Goal: Task Accomplishment & Management: Manage account settings

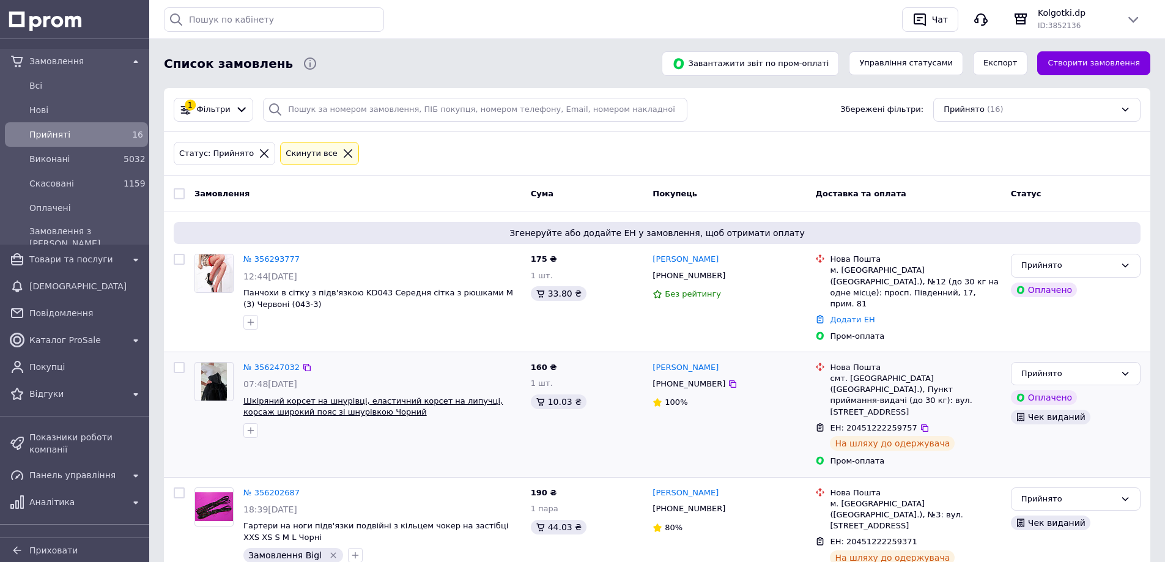
scroll to position [61, 0]
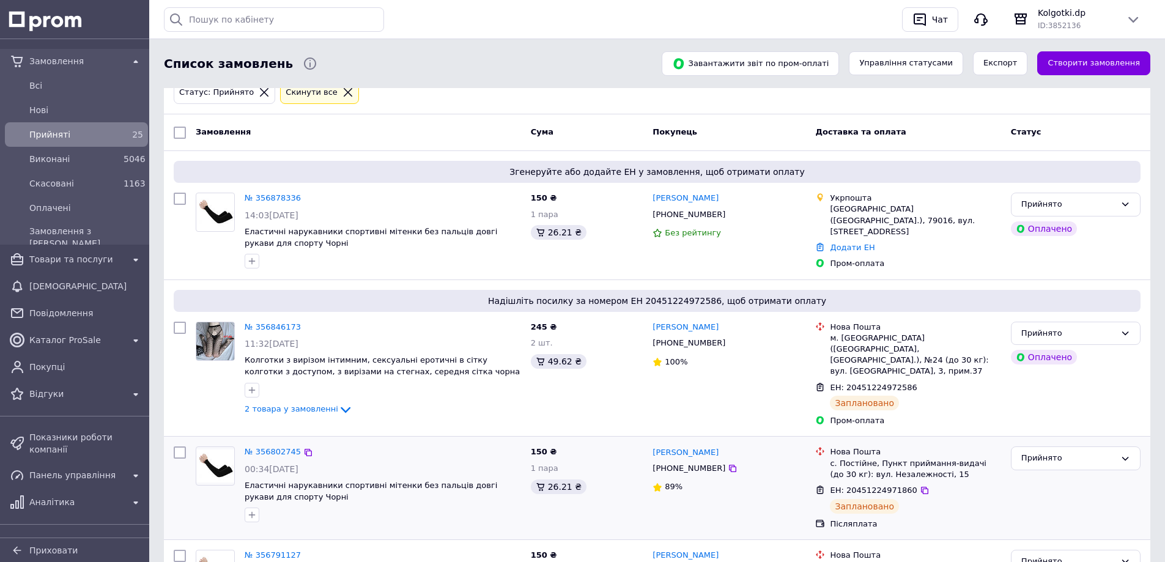
scroll to position [122, 0]
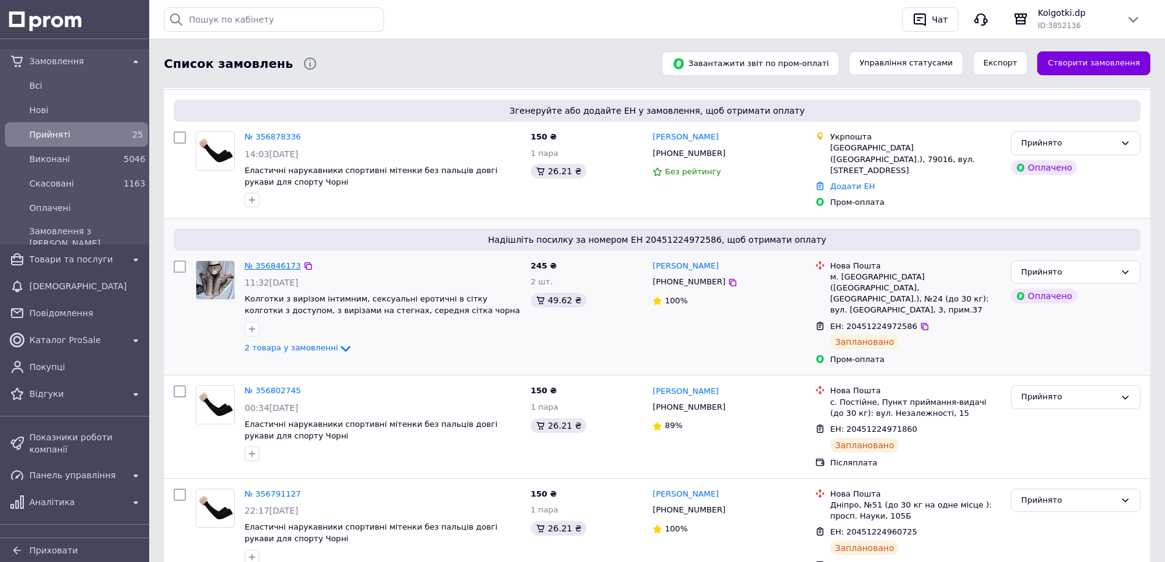
drag, startPoint x: 274, startPoint y: 270, endPoint x: 260, endPoint y: 265, distance: 15.7
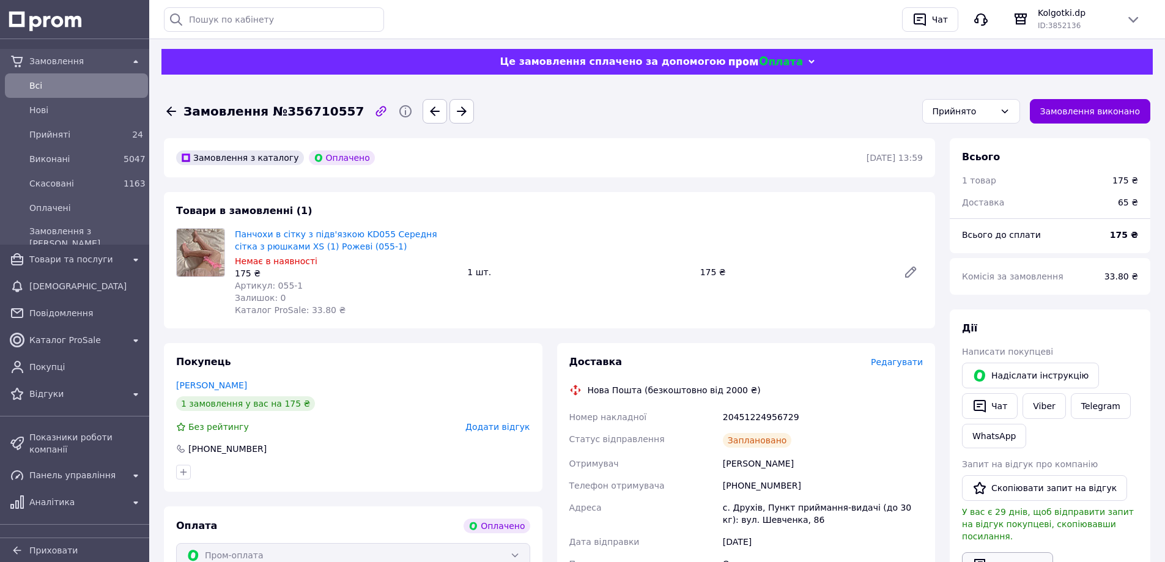
click at [998, 552] on button "Видати чек" at bounding box center [1007, 565] width 91 height 26
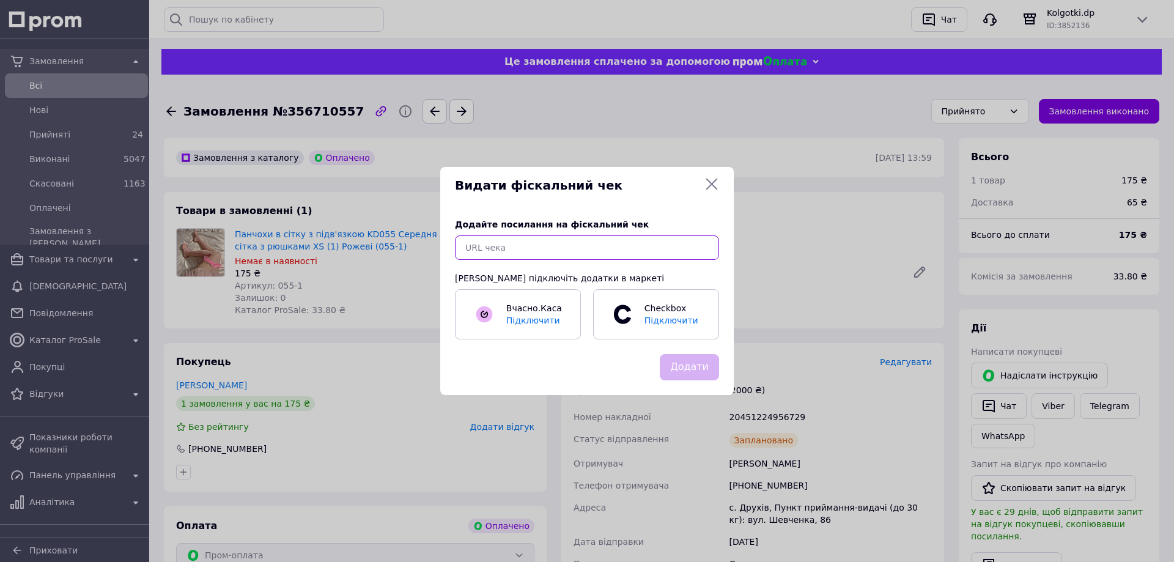
click at [649, 246] on input "text" at bounding box center [587, 247] width 264 height 24
paste input "https://check.checkbox.ua/8e5c99ca-74b5-4409-8fbb-9e854857f67d"
type input "https://check.checkbox.ua/8e5c99ca-74b5-4409-8fbb-9e854857f67d"
click at [690, 366] on button "Додати" at bounding box center [689, 367] width 59 height 26
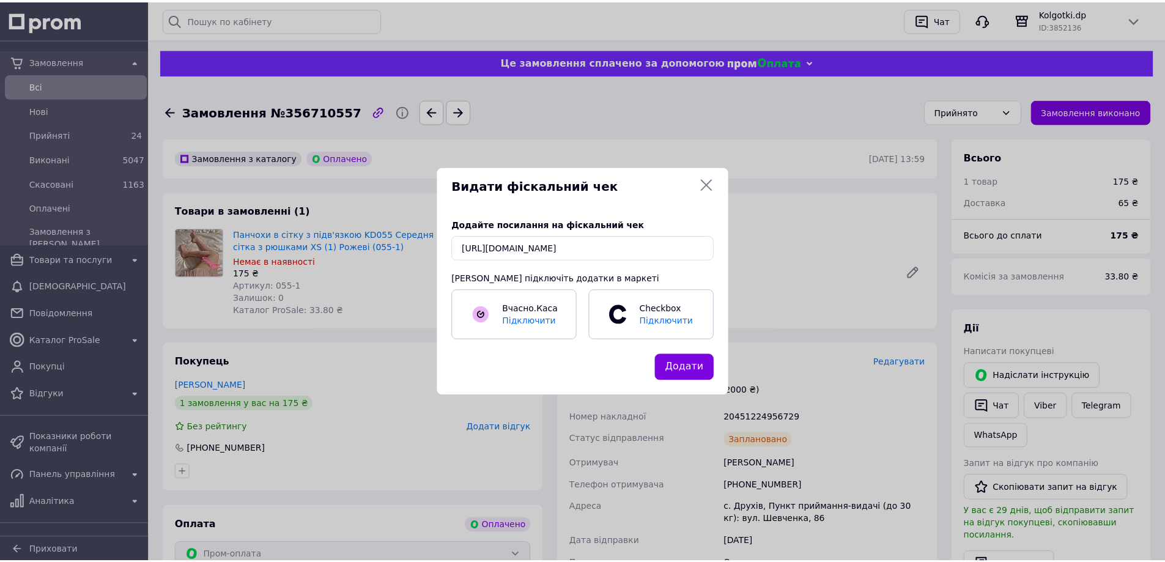
scroll to position [0, 0]
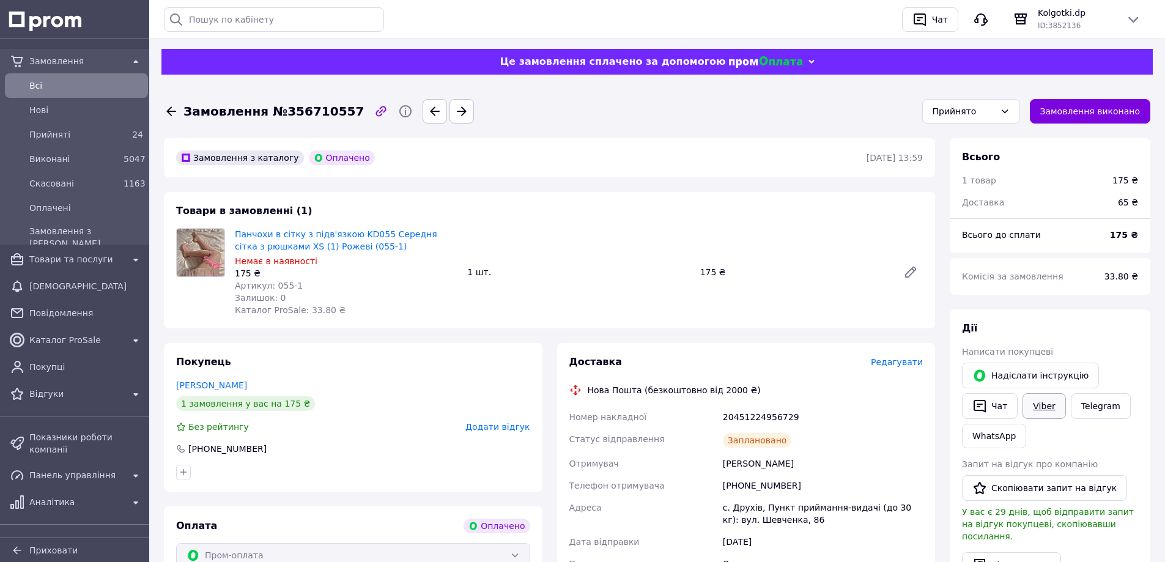
click at [1042, 402] on link "Viber" at bounding box center [1043, 406] width 43 height 26
click at [1004, 403] on button "Чат" at bounding box center [990, 406] width 56 height 26
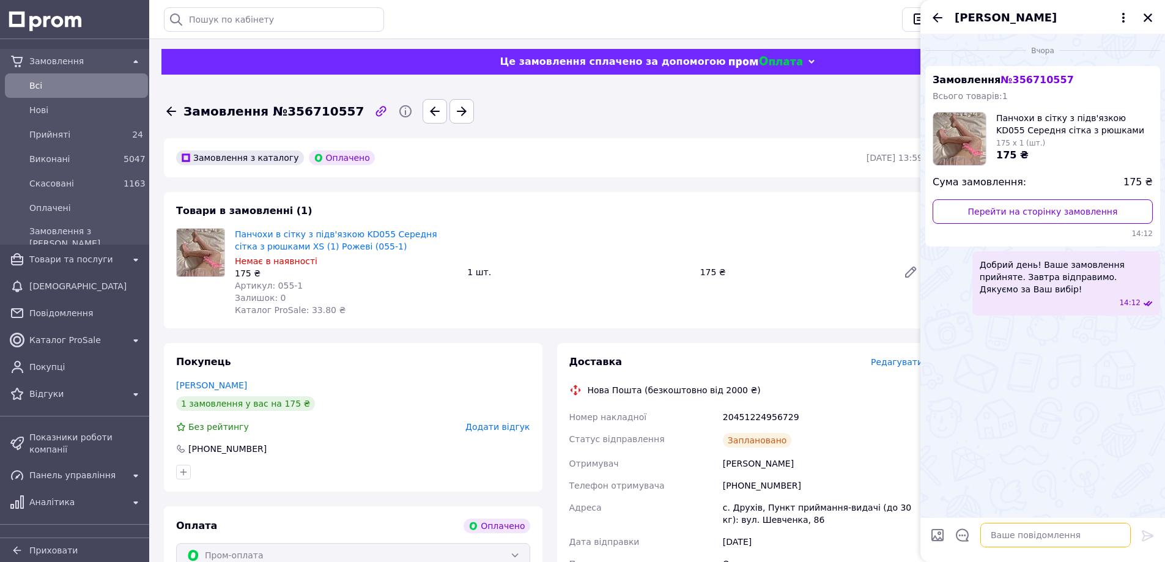
click at [1034, 541] on textarea at bounding box center [1055, 535] width 150 height 24
paste textarea "Вітаю! Ваше замовлення сьогодні відправлено. Електронний чек додано в особистий…"
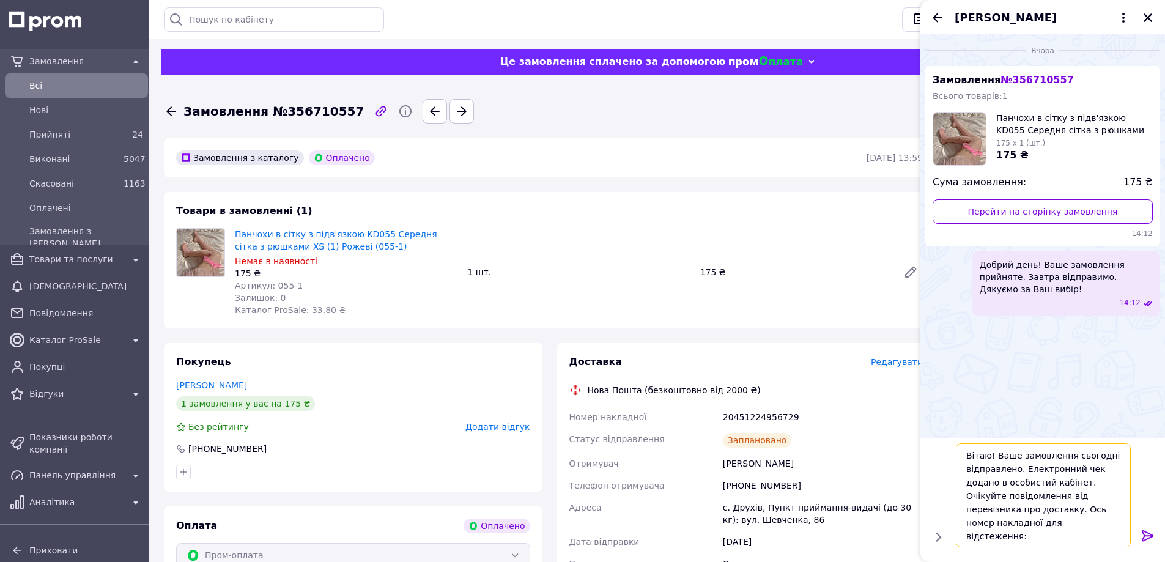
type textarea "Вітаю! Ваше замовлення сьогодні відправлено. Електронний чек додано в особистий…"
click at [1149, 535] on icon at bounding box center [1147, 535] width 12 height 11
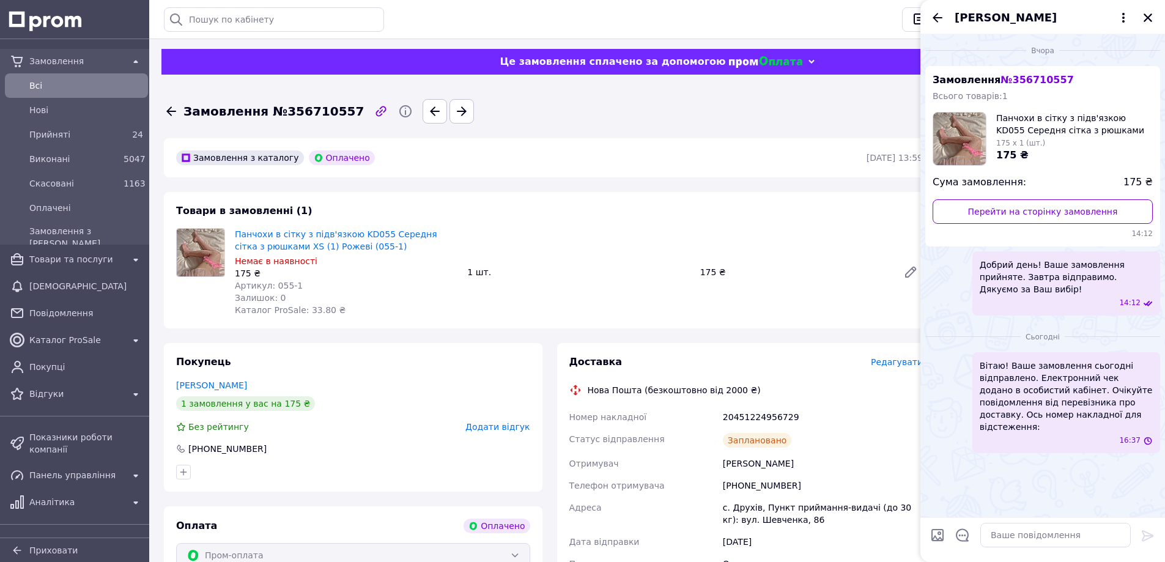
click at [771, 416] on div "20451224956729" at bounding box center [822, 417] width 205 height 22
copy div "20451224956729"
click at [1004, 536] on textarea at bounding box center [1055, 535] width 150 height 24
paste textarea "20451224956729"
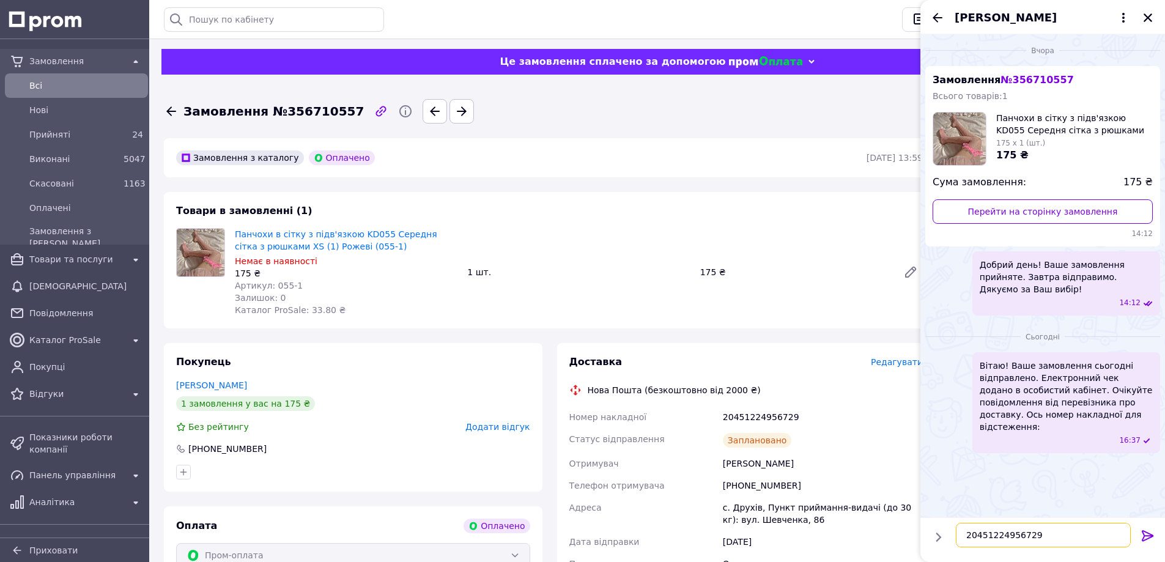
type textarea "20451224956729"
click at [1146, 535] on icon at bounding box center [1147, 535] width 12 height 11
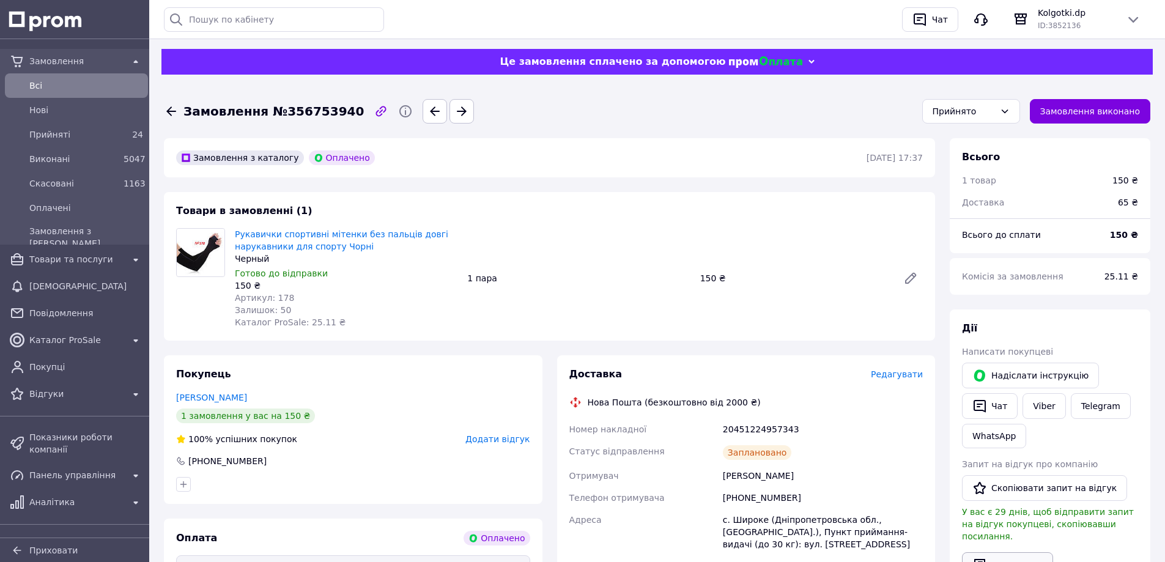
click at [1000, 553] on button "Видати чек" at bounding box center [1007, 565] width 91 height 26
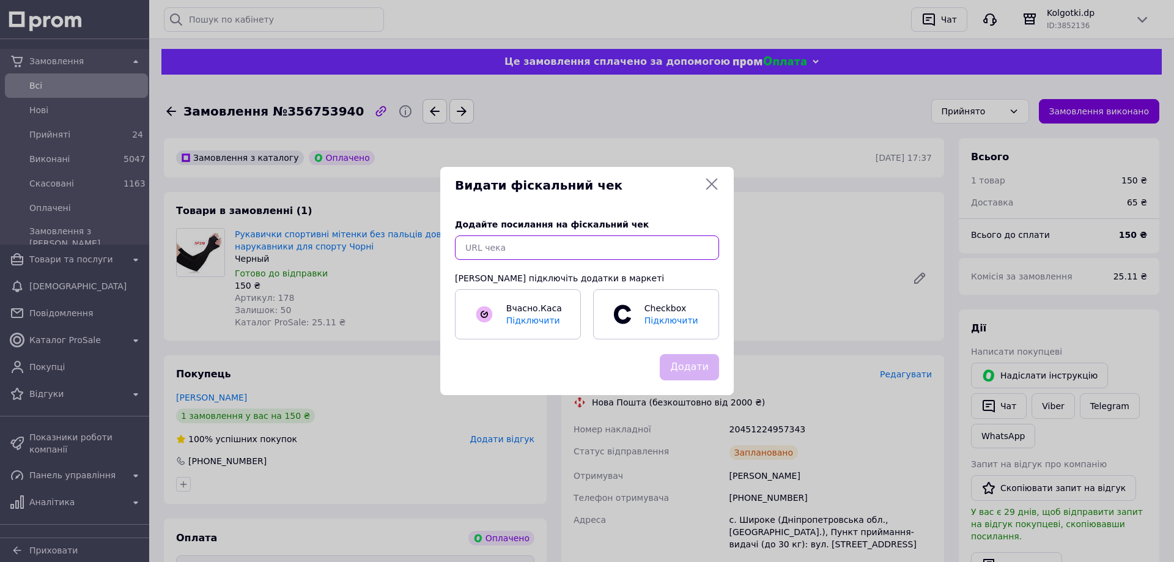
click at [649, 249] on input "text" at bounding box center [587, 247] width 264 height 24
paste input "https://check.checkbox.ua/712e4399-c6f5-4ccf-bfb9-d19a5a3bd5e7"
type input "https://check.checkbox.ua/712e4399-c6f5-4ccf-bfb9-d19a5a3bd5e7"
click at [704, 373] on button "Додати" at bounding box center [689, 367] width 59 height 26
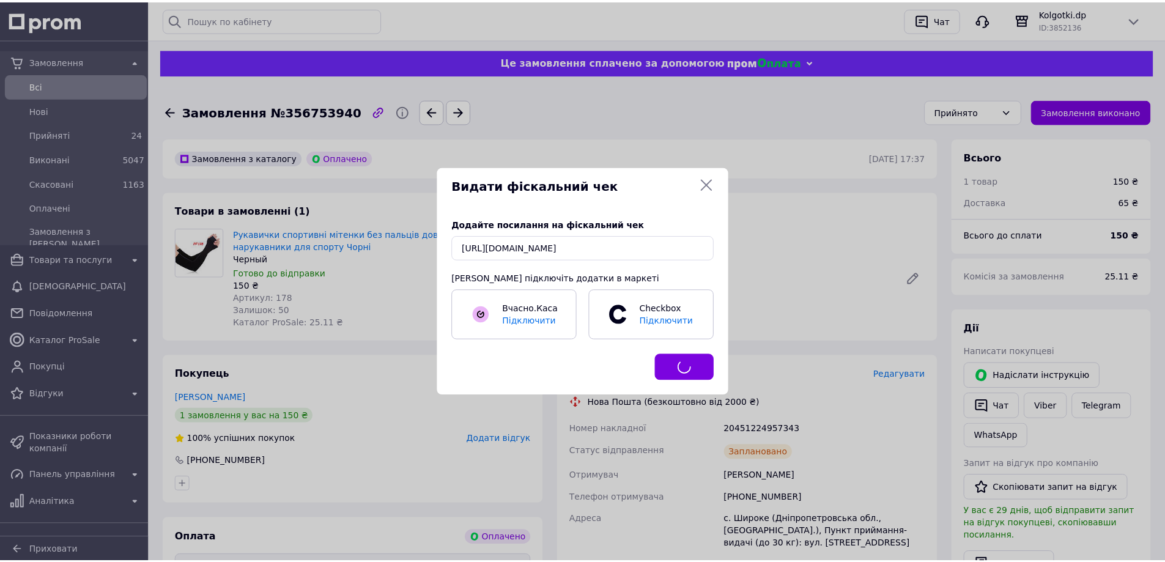
scroll to position [0, 0]
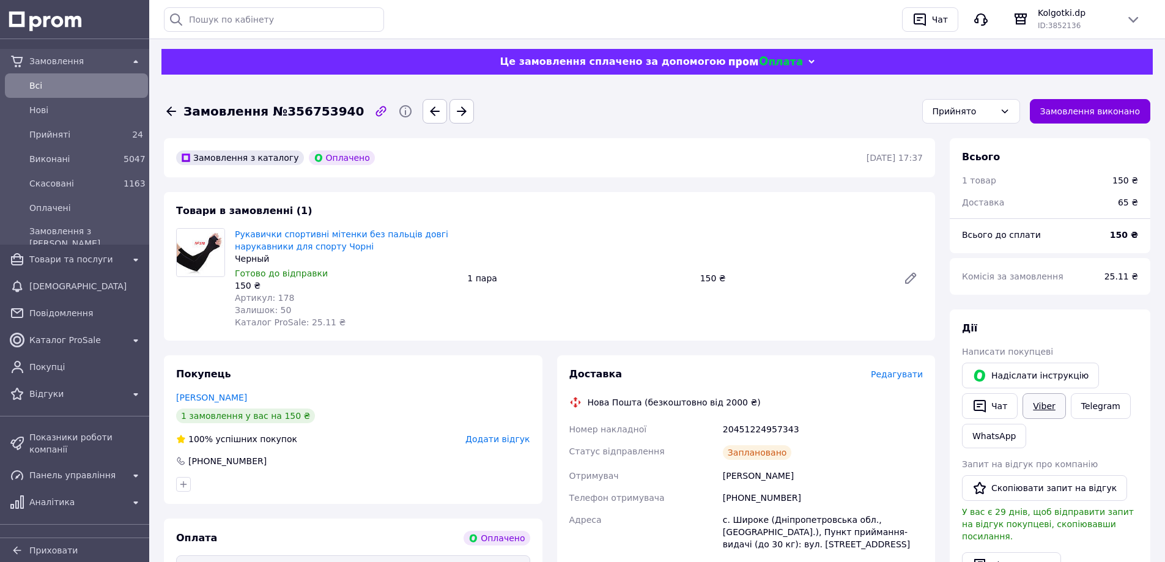
click at [1029, 406] on link "Viber" at bounding box center [1043, 406] width 43 height 26
drag, startPoint x: 997, startPoint y: 407, endPoint x: 1008, endPoint y: 416, distance: 13.9
click at [997, 407] on button "Чат" at bounding box center [990, 406] width 56 height 26
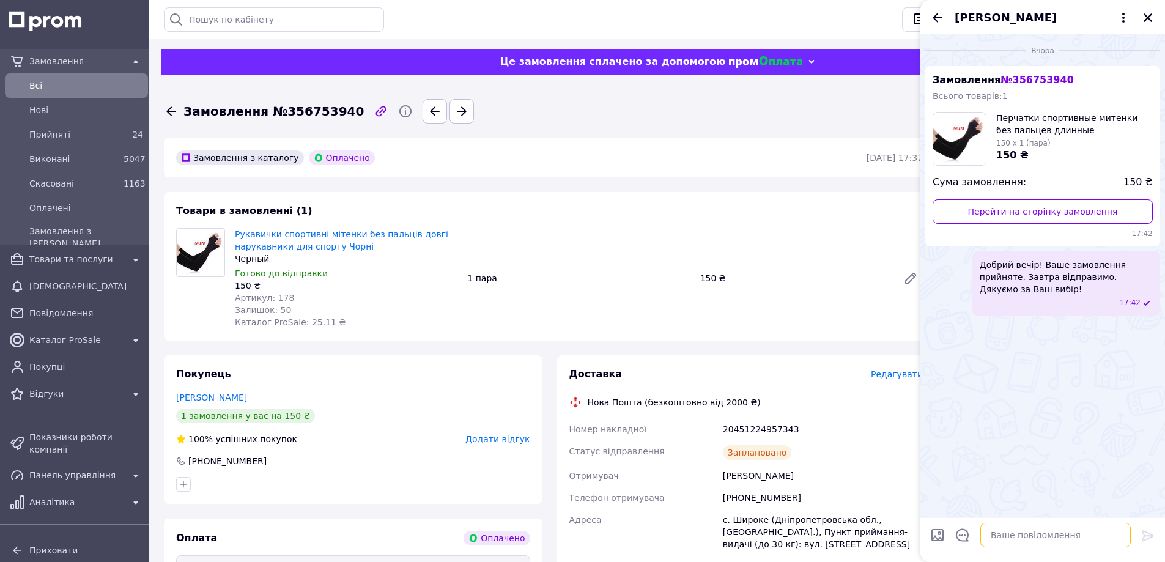
click at [1004, 541] on textarea at bounding box center [1055, 535] width 150 height 24
paste textarea "Вітаю! Ваше замовлення сьогодні відправлено. Електронний чек додано в особистий…"
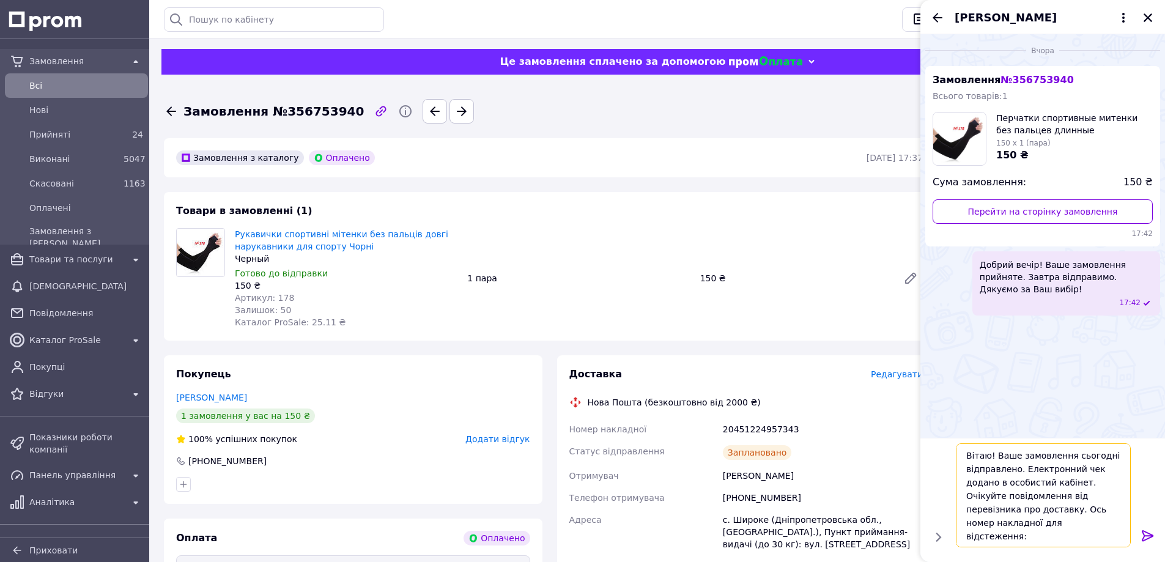
type textarea "Вітаю! Ваше замовлення сьогодні відправлено. Електронний чек додано в особистий…"
click at [1152, 536] on icon at bounding box center [1147, 535] width 12 height 11
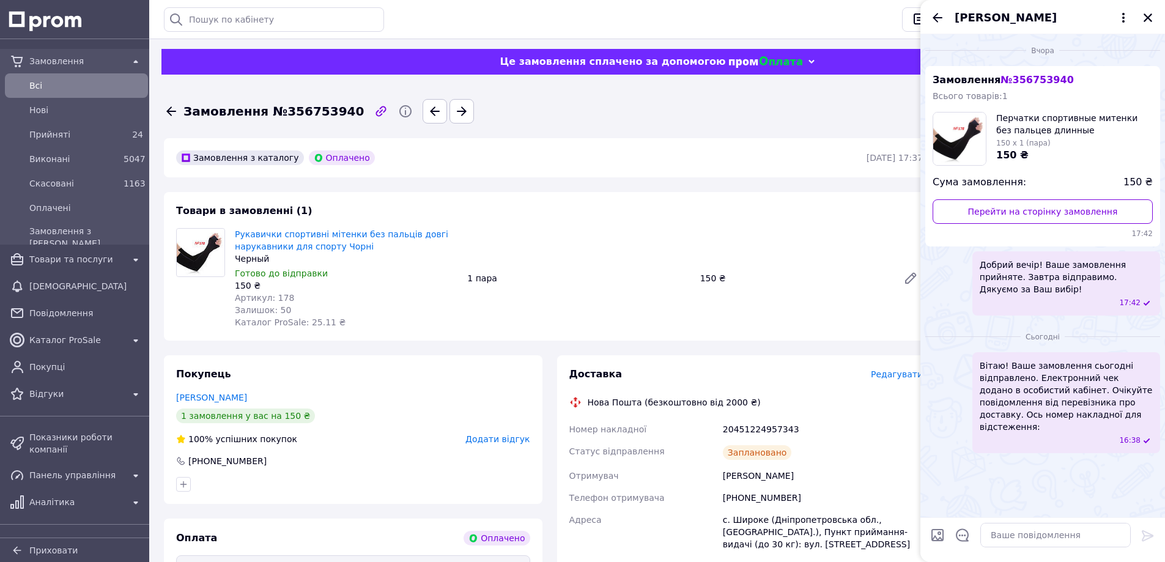
click at [770, 430] on div "20451224957343" at bounding box center [822, 429] width 205 height 22
copy div "20451224957343"
click at [998, 535] on textarea at bounding box center [1055, 535] width 150 height 24
paste textarea "20451224957343"
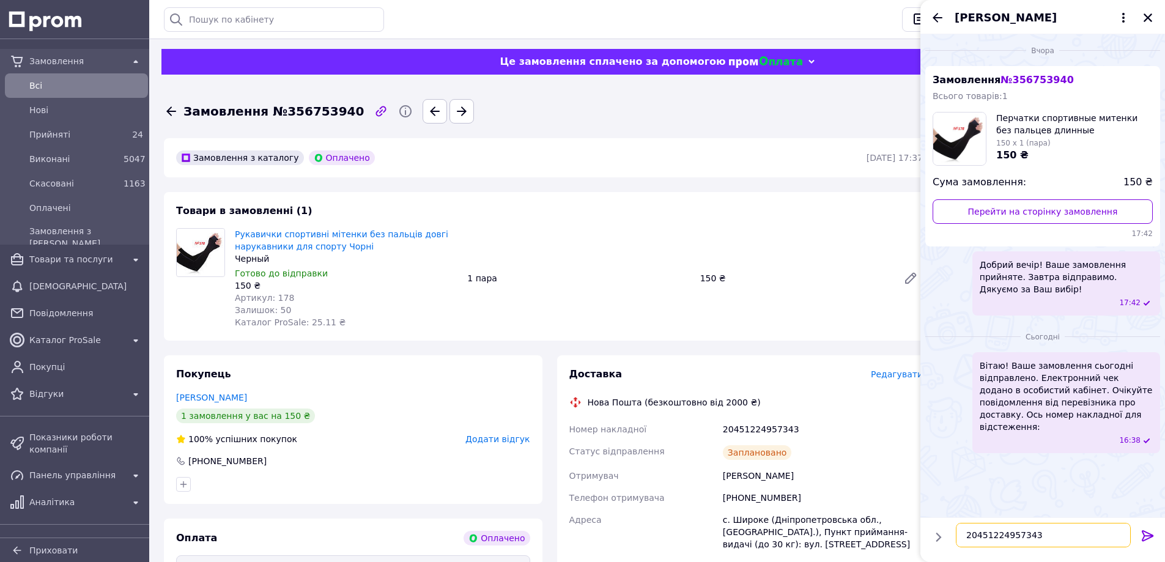
type textarea "20451224957343"
click at [1151, 537] on icon at bounding box center [1147, 535] width 15 height 15
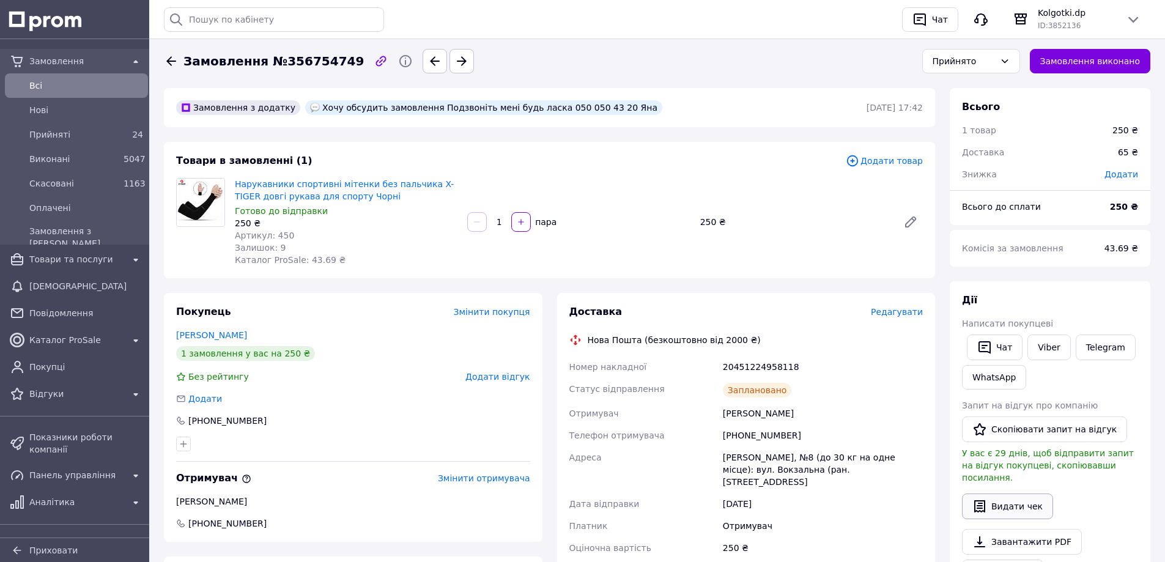
click at [1006, 493] on button "Видати чек" at bounding box center [1007, 506] width 91 height 26
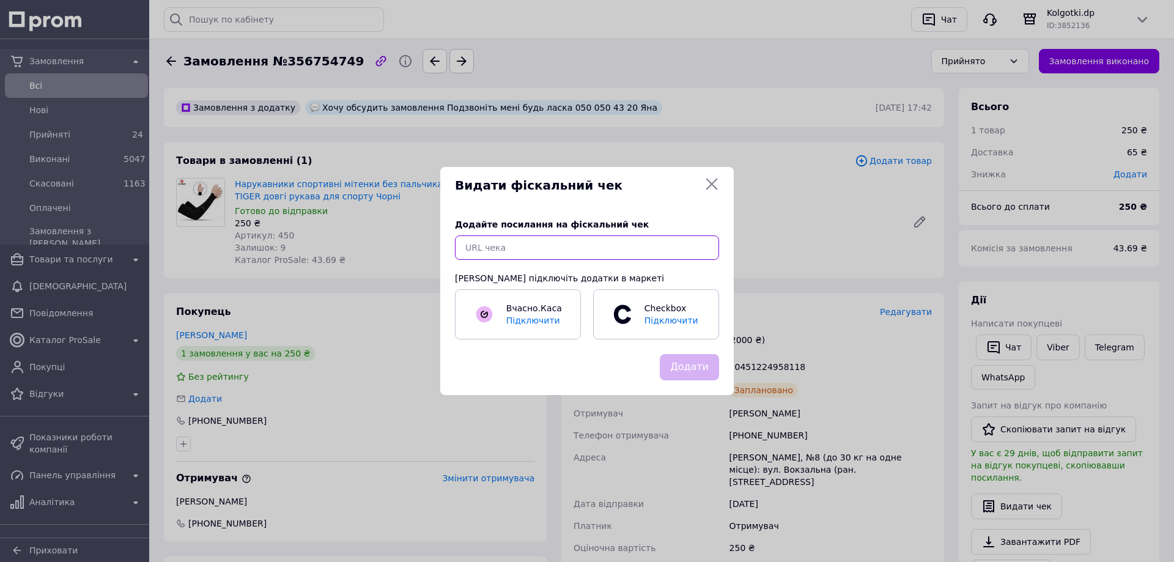
click at [637, 240] on input "text" at bounding box center [587, 247] width 264 height 24
paste input "[URL][DOMAIN_NAME]"
type input "https://check.checkbox.ua/e5125579-4349-408e-9db9-6b9916c8ff99"
click at [682, 372] on button "Додати" at bounding box center [689, 367] width 59 height 26
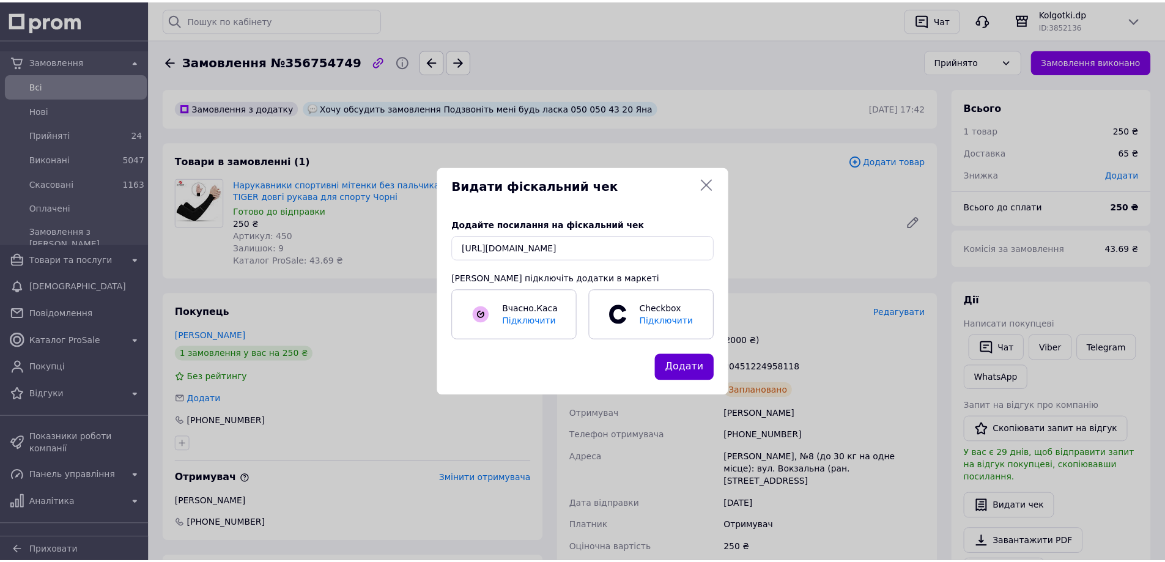
scroll to position [0, 0]
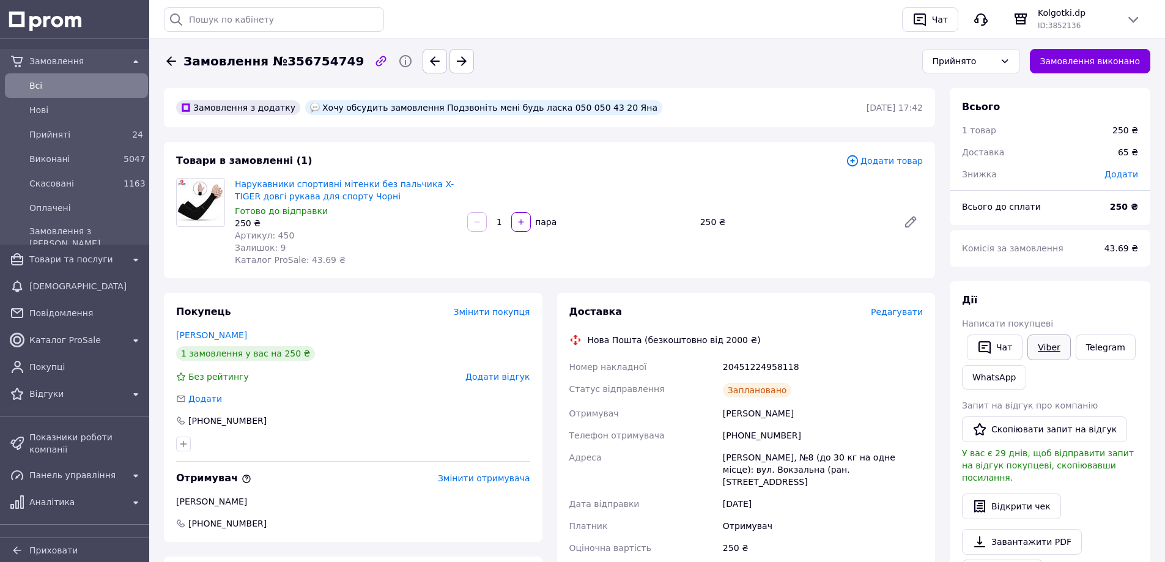
click at [1038, 348] on link "Viber" at bounding box center [1048, 347] width 43 height 26
click at [1008, 348] on button "Чат" at bounding box center [995, 347] width 56 height 26
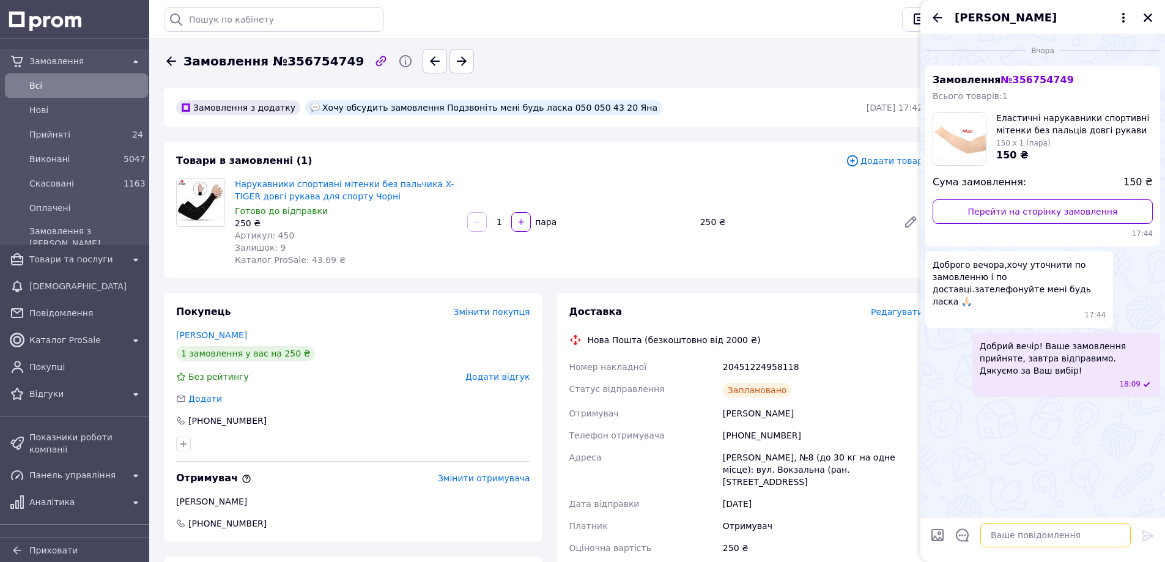
click at [1014, 541] on textarea at bounding box center [1055, 535] width 150 height 24
paste textarea "Вітаю! Ваше замовлення сьогодні відправлено. Електронний чек додано в особистий…"
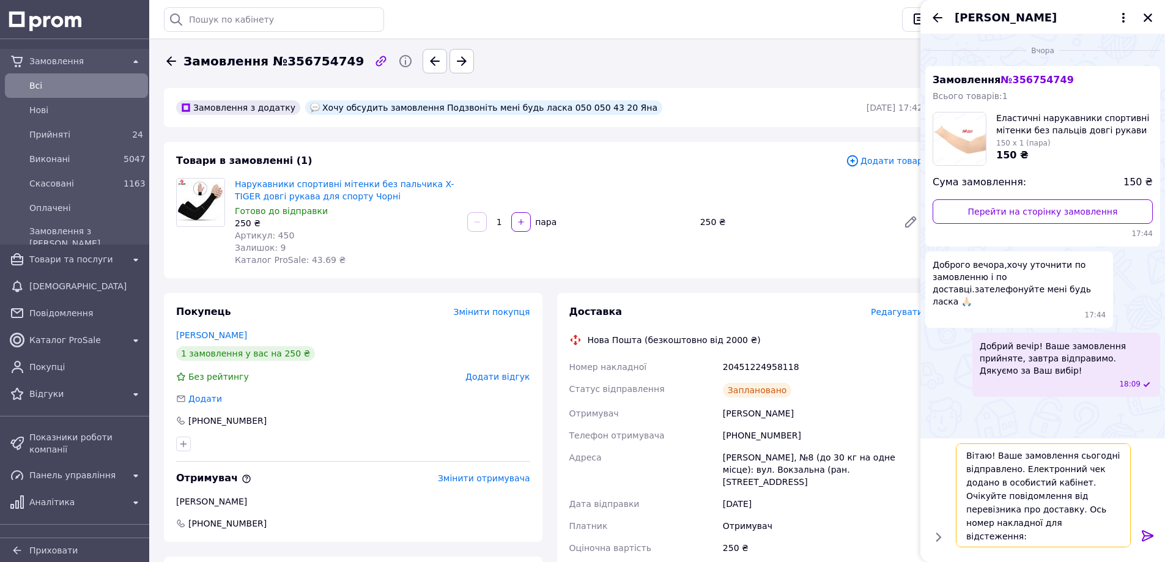
type textarea "Вітаю! Ваше замовлення сьогодні відправлено. Електронний чек додано в особистий…"
drag, startPoint x: 1151, startPoint y: 531, endPoint x: 1143, endPoint y: 531, distance: 8.6
click at [1151, 531] on icon at bounding box center [1147, 535] width 15 height 15
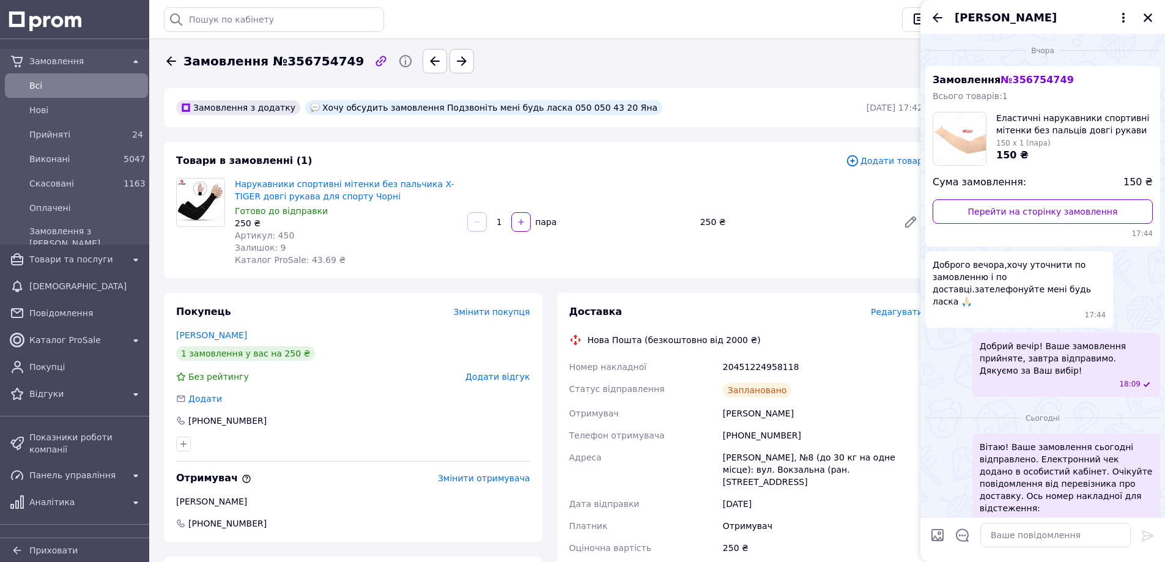
click at [754, 361] on div "20451224958118" at bounding box center [822, 367] width 205 height 22
copy div "20451224958118"
click at [1011, 534] on textarea at bounding box center [1055, 535] width 150 height 24
paste textarea "20451224958118"
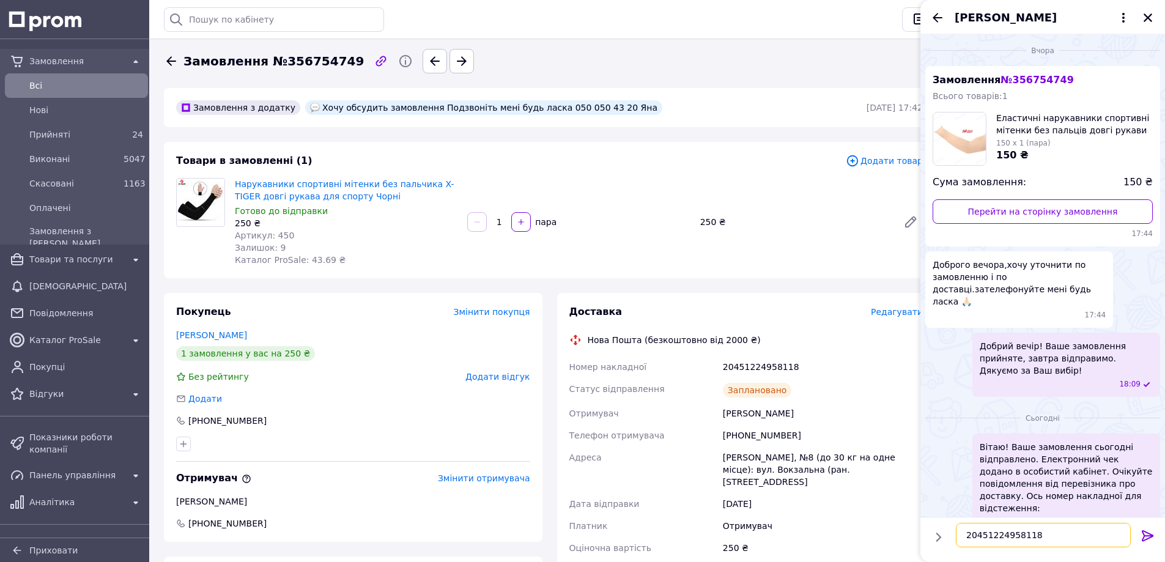
type textarea "20451224958118"
click at [1150, 536] on icon at bounding box center [1147, 535] width 12 height 11
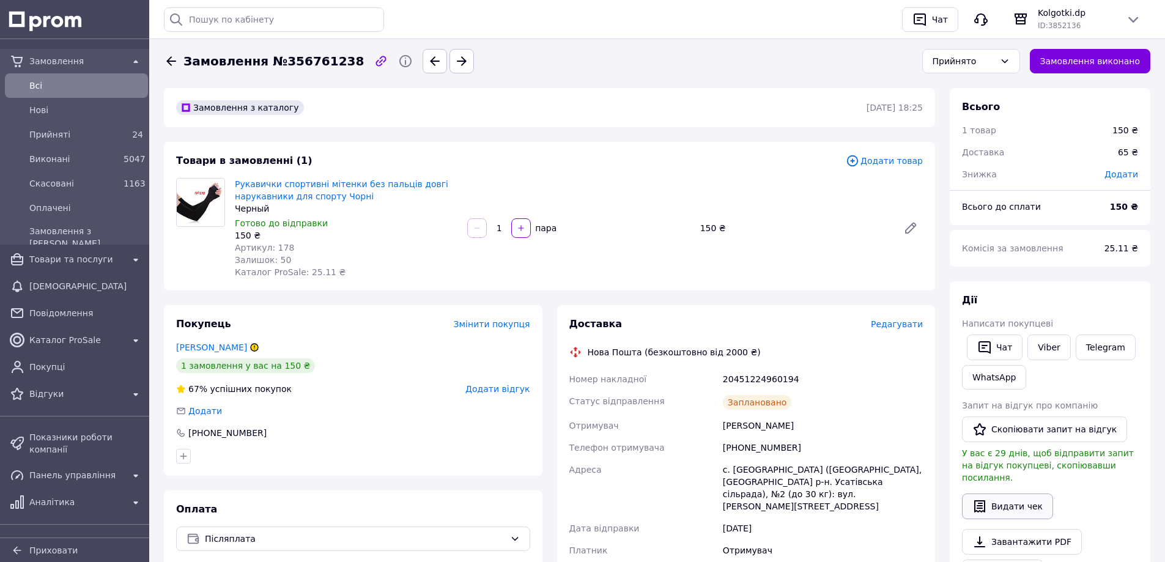
click at [1011, 493] on button "Видати чек" at bounding box center [1007, 506] width 91 height 26
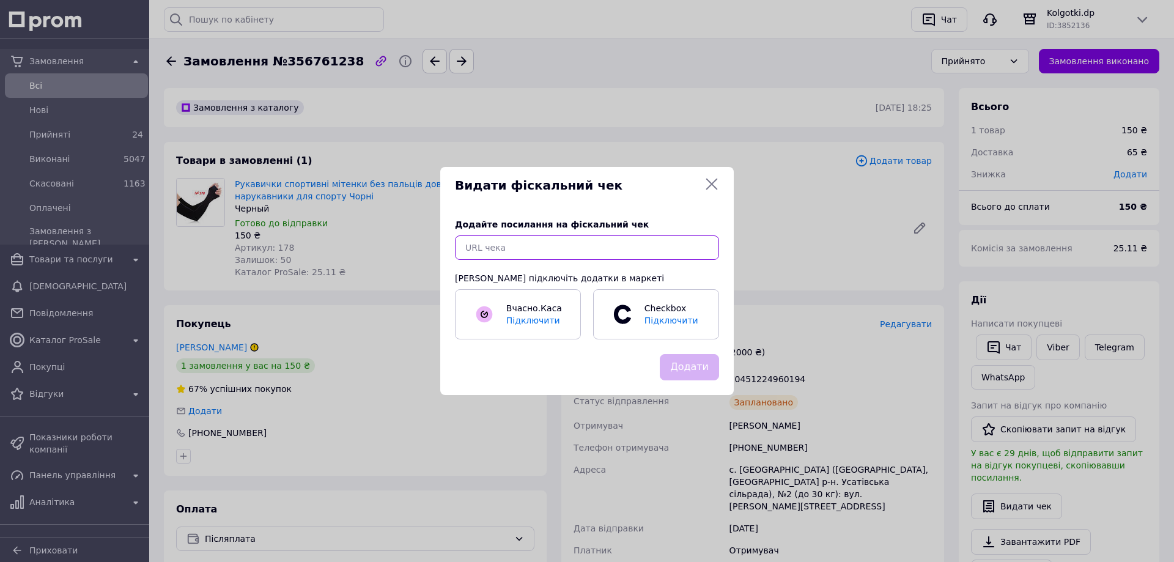
click at [618, 247] on input "text" at bounding box center [587, 247] width 264 height 24
paste input "[URL][DOMAIN_NAME]"
type input "[URL][DOMAIN_NAME]"
click at [687, 371] on button "Додати" at bounding box center [689, 367] width 59 height 26
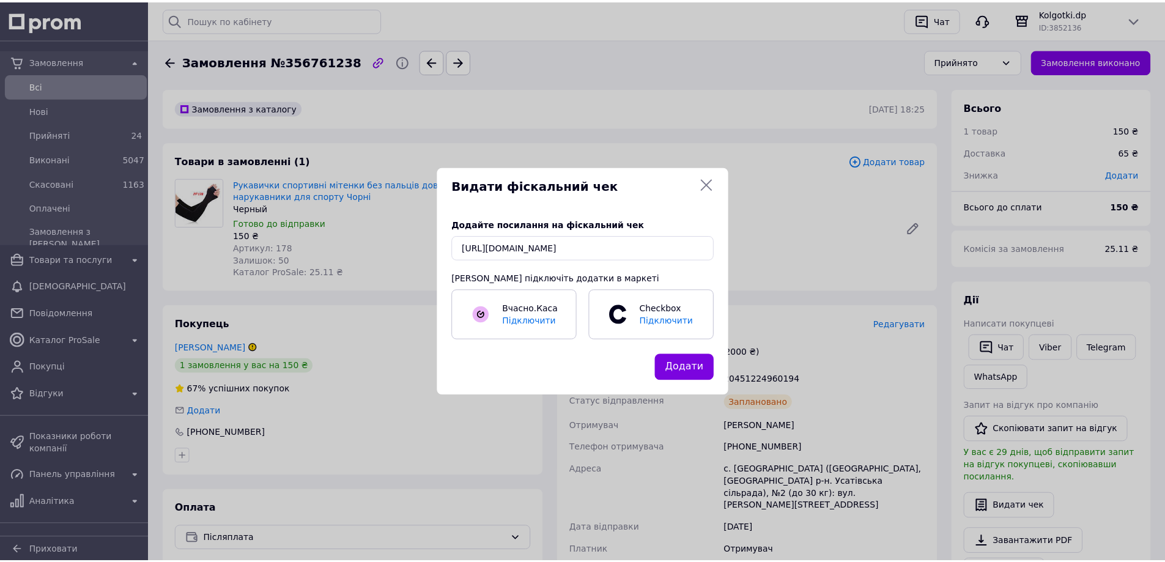
scroll to position [0, 0]
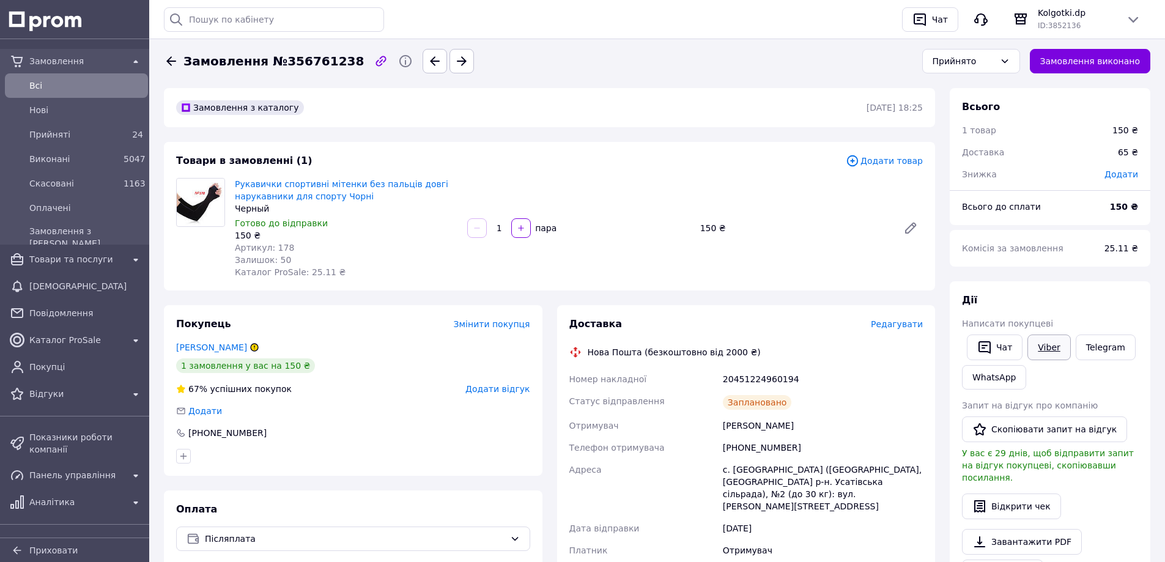
click at [1037, 348] on link "Viber" at bounding box center [1048, 347] width 43 height 26
click at [1009, 346] on button "Чат" at bounding box center [995, 347] width 56 height 26
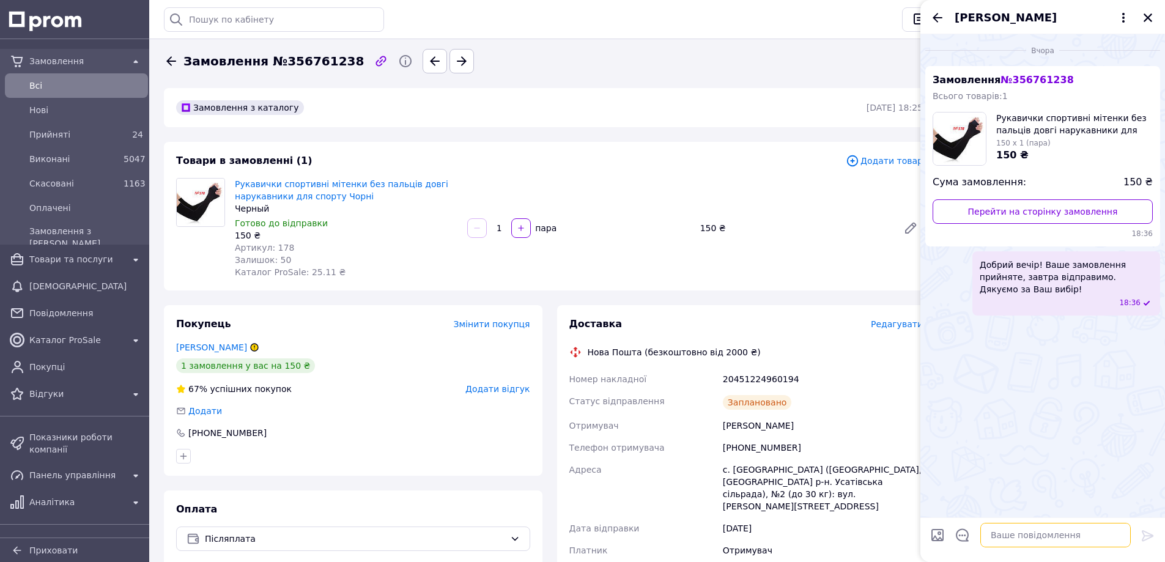
click at [1004, 547] on textarea at bounding box center [1055, 535] width 150 height 24
paste textarea "Вітаю! Ваше замовлення сьогодні відправлено. Електронний чек додано в особистий…"
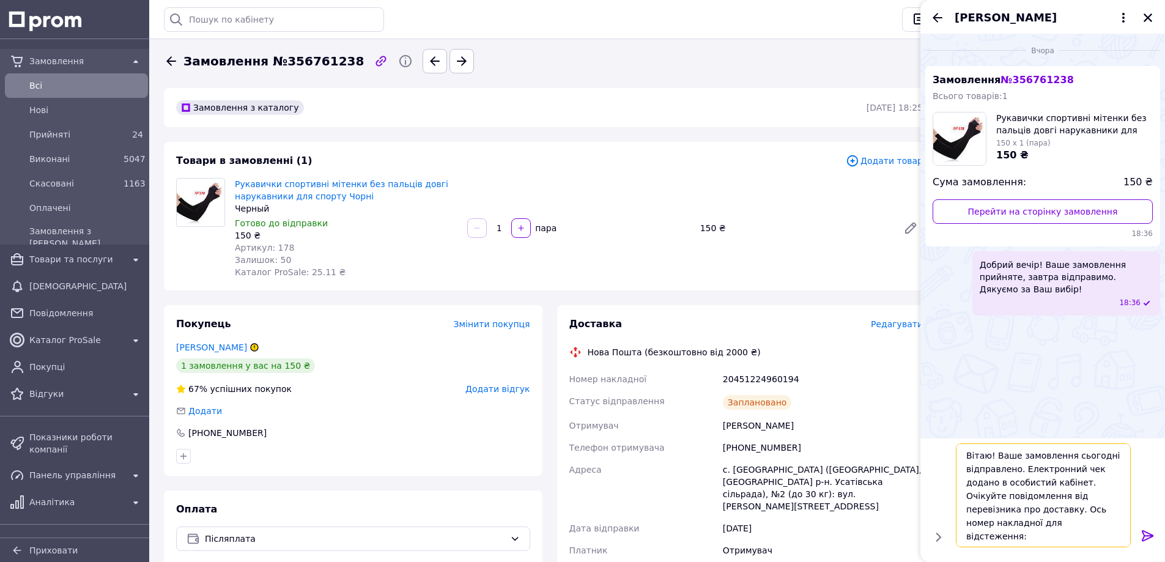
type textarea "Вітаю! Ваше замовлення сьогодні відправлено. Електронний чек додано в особистий…"
drag, startPoint x: 1150, startPoint y: 537, endPoint x: 1144, endPoint y: 531, distance: 7.8
click at [1150, 536] on icon at bounding box center [1147, 535] width 12 height 11
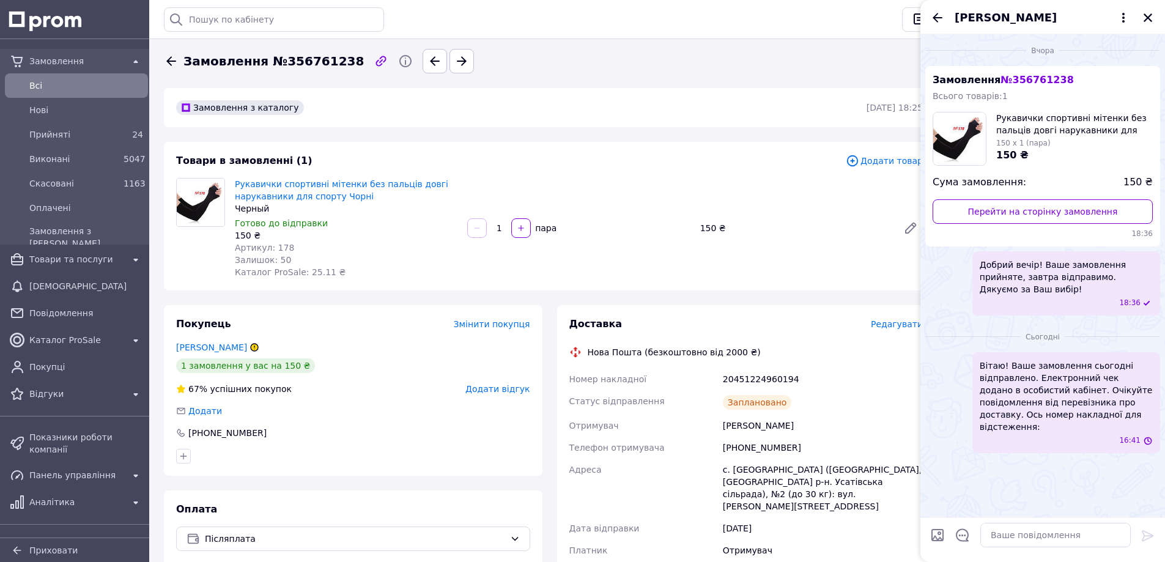
click at [770, 380] on div "20451224960194" at bounding box center [822, 379] width 205 height 22
copy div "20451224960194"
click at [1014, 537] on textarea at bounding box center [1055, 535] width 150 height 24
paste textarea "20451224960194"
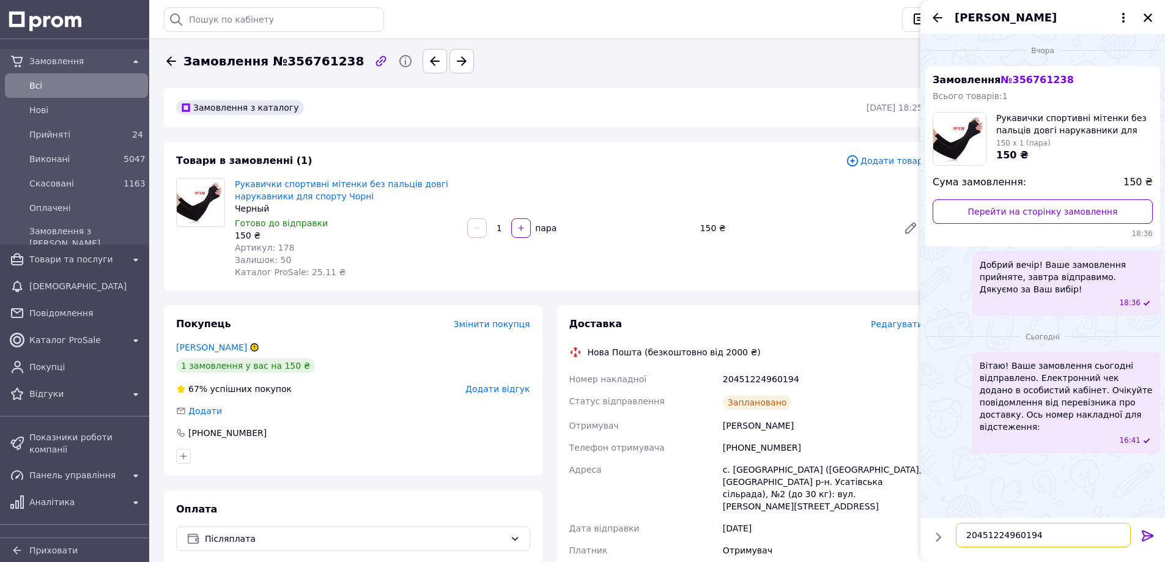
type textarea "20451224960194"
click at [1146, 535] on icon at bounding box center [1147, 535] width 12 height 11
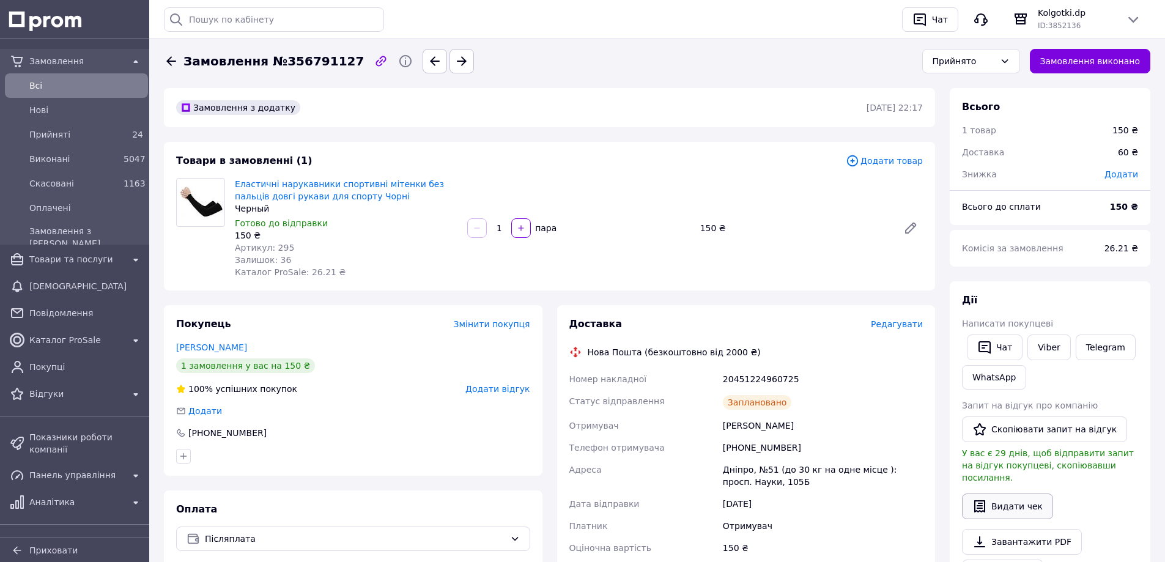
click at [1015, 496] on button "Видати чек" at bounding box center [1007, 506] width 91 height 26
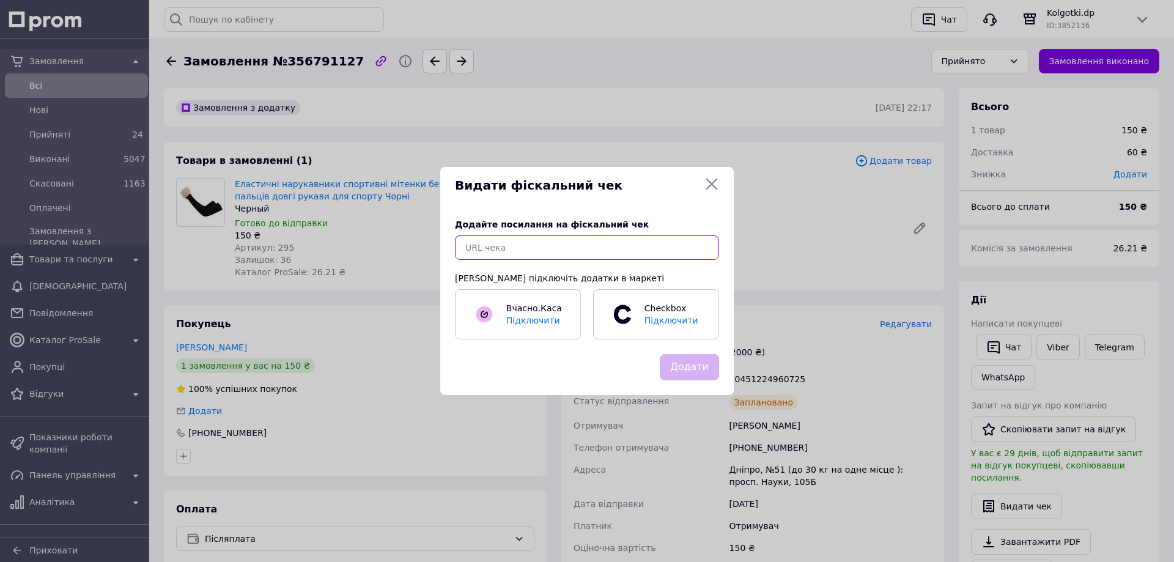
click at [682, 248] on input "text" at bounding box center [587, 247] width 264 height 24
paste input "https://check.checkbox.ua/78644fcb-a2d2-4ca5-98d8-9b4f23c0b188"
type input "https://check.checkbox.ua/78644fcb-a2d2-4ca5-98d8-9b4f23c0b188"
click at [695, 372] on button "Додати" at bounding box center [689, 367] width 59 height 26
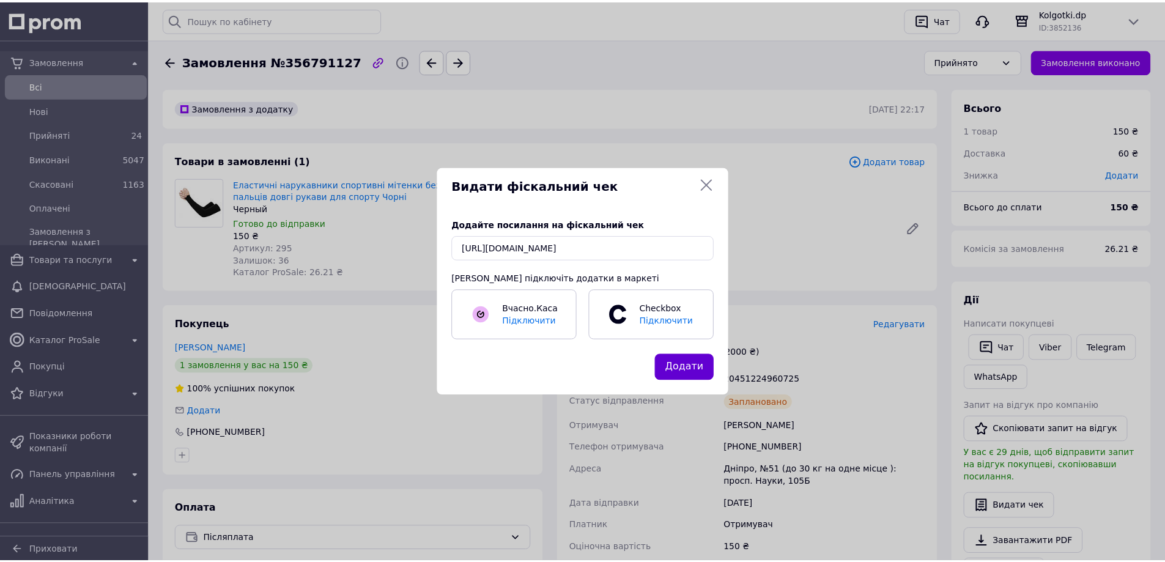
scroll to position [0, 0]
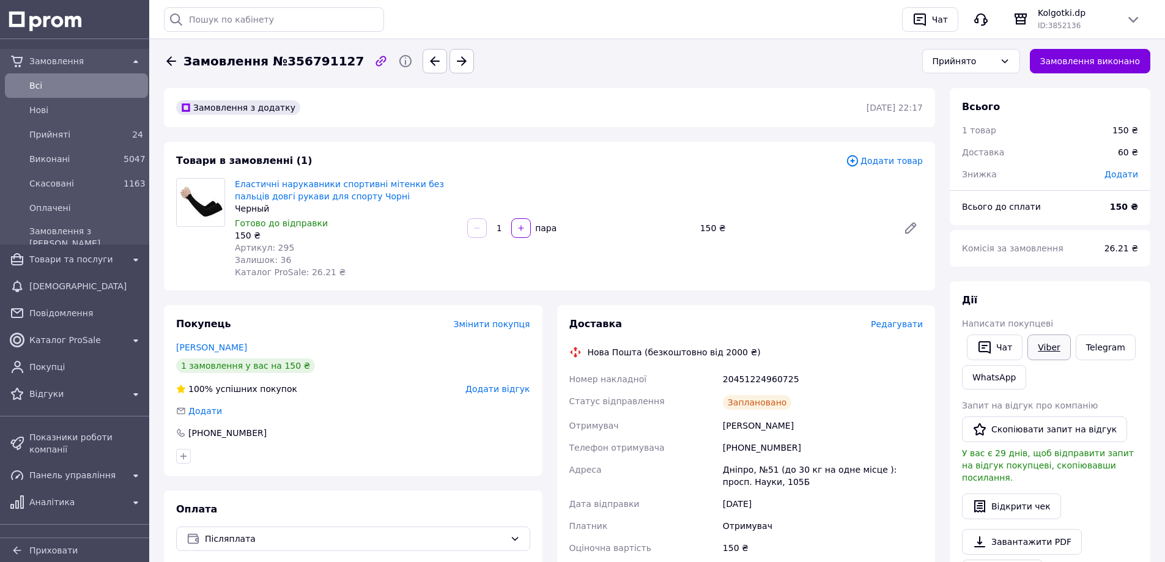
drag, startPoint x: 1051, startPoint y: 343, endPoint x: 1042, endPoint y: 345, distance: 8.9
click at [1052, 343] on link "Viber" at bounding box center [1048, 347] width 43 height 26
click at [996, 349] on button "Чат" at bounding box center [995, 347] width 56 height 26
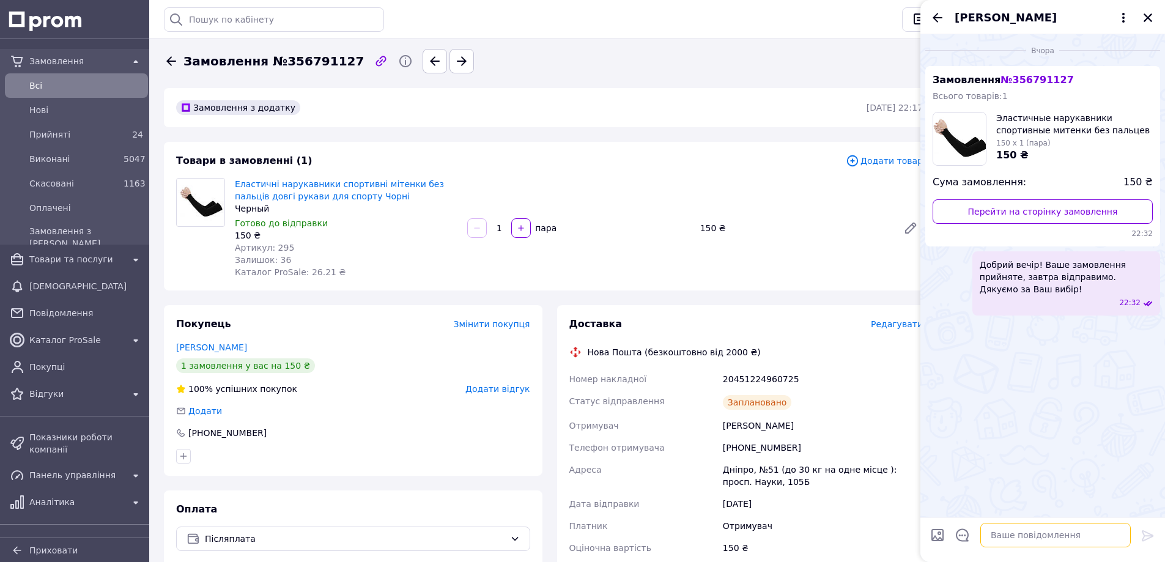
click at [1009, 539] on textarea at bounding box center [1055, 535] width 150 height 24
paste textarea "Вітаю! Ваше замовлення сьогодні відправлено. Електронний чек додано в особистий…"
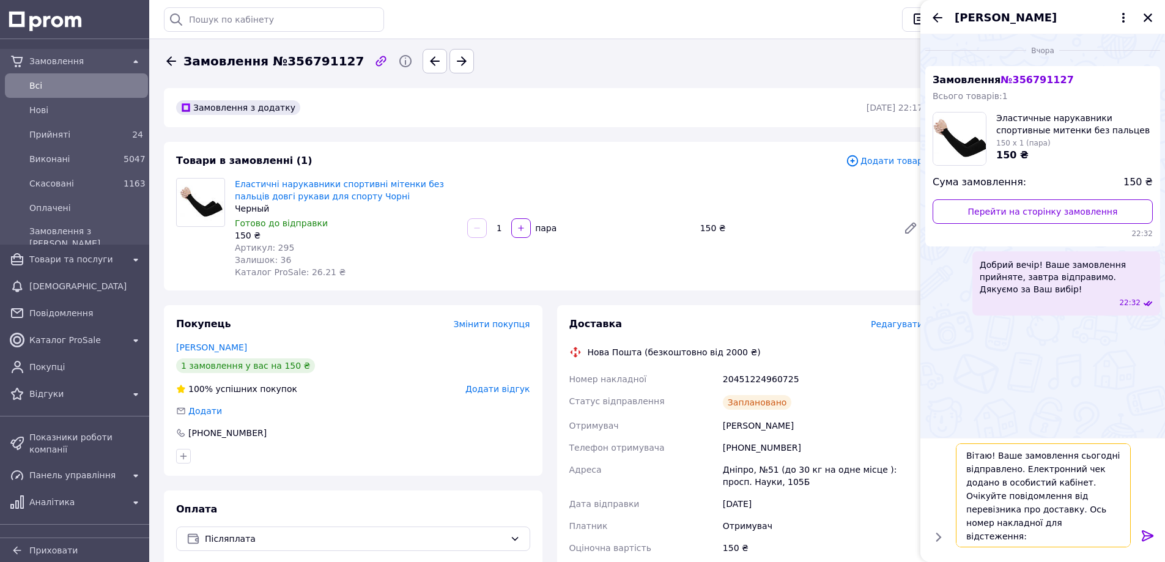
type textarea "Вітаю! Ваше замовлення сьогодні відправлено. Електронний чек додано в особистий…"
click at [1147, 534] on icon at bounding box center [1147, 535] width 15 height 15
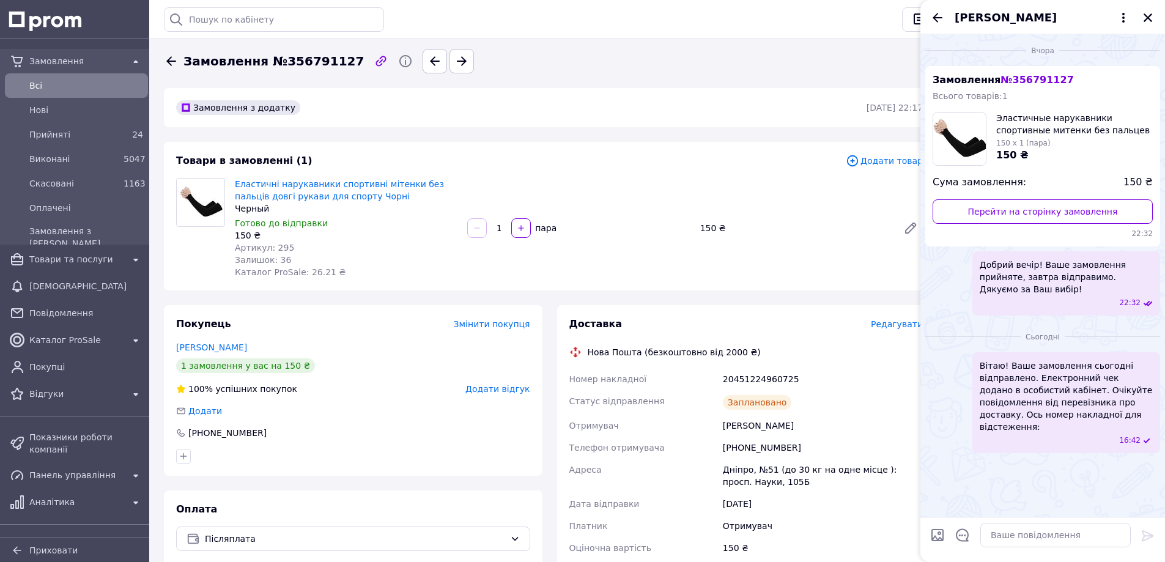
click at [776, 378] on div "20451224960725" at bounding box center [822, 379] width 205 height 22
copy div "20451224960725"
click at [998, 534] on textarea at bounding box center [1055, 535] width 150 height 24
paste textarea "20451224960725"
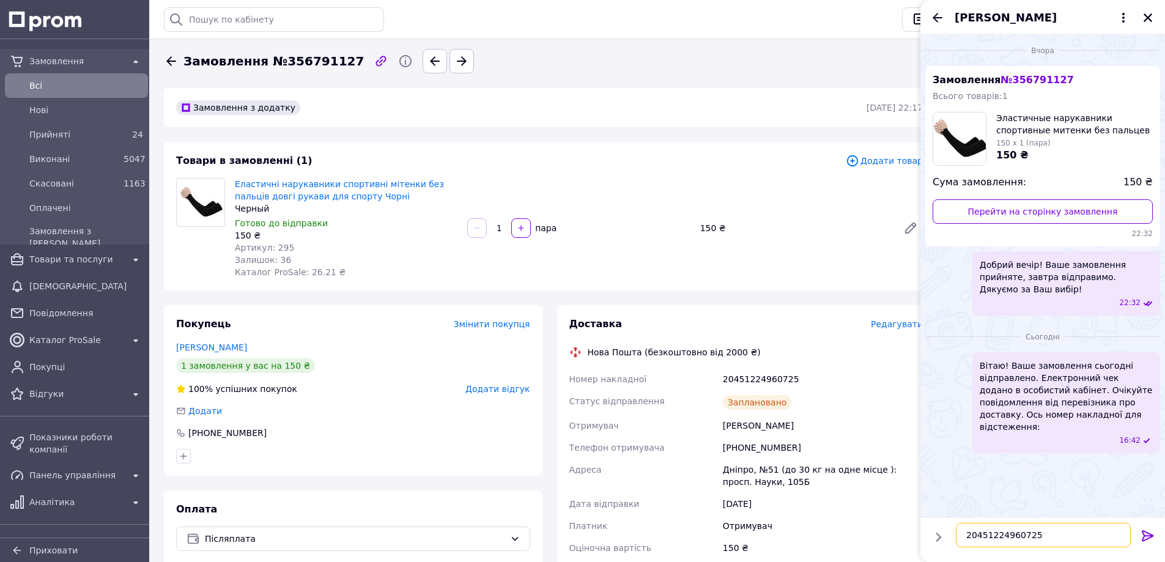
type textarea "20451224960725"
click at [1146, 538] on icon at bounding box center [1147, 535] width 12 height 11
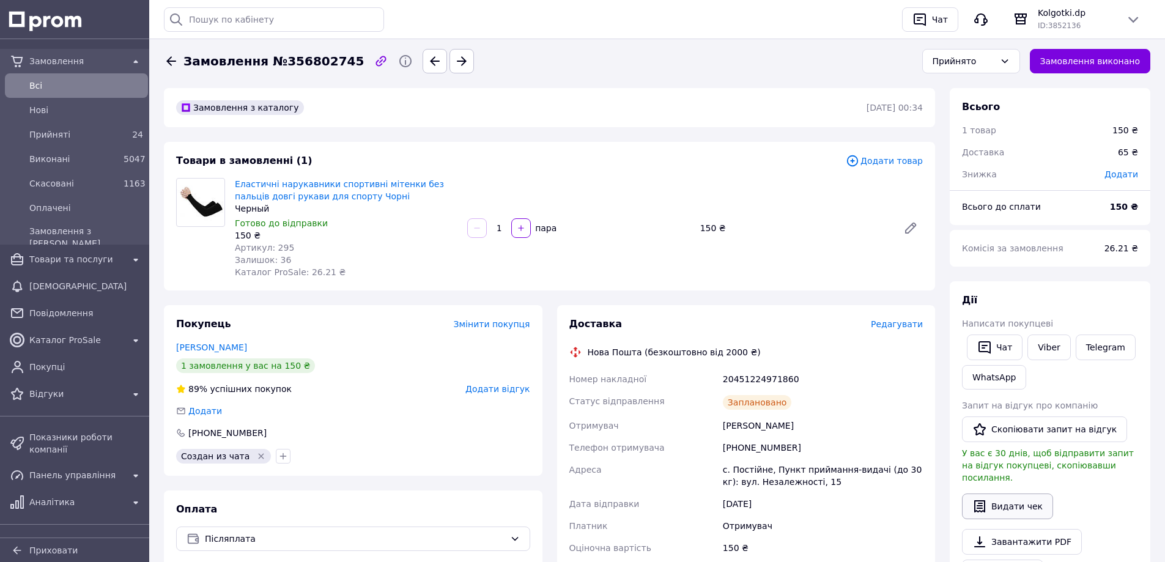
click at [1008, 496] on button "Видати чек" at bounding box center [1007, 506] width 91 height 26
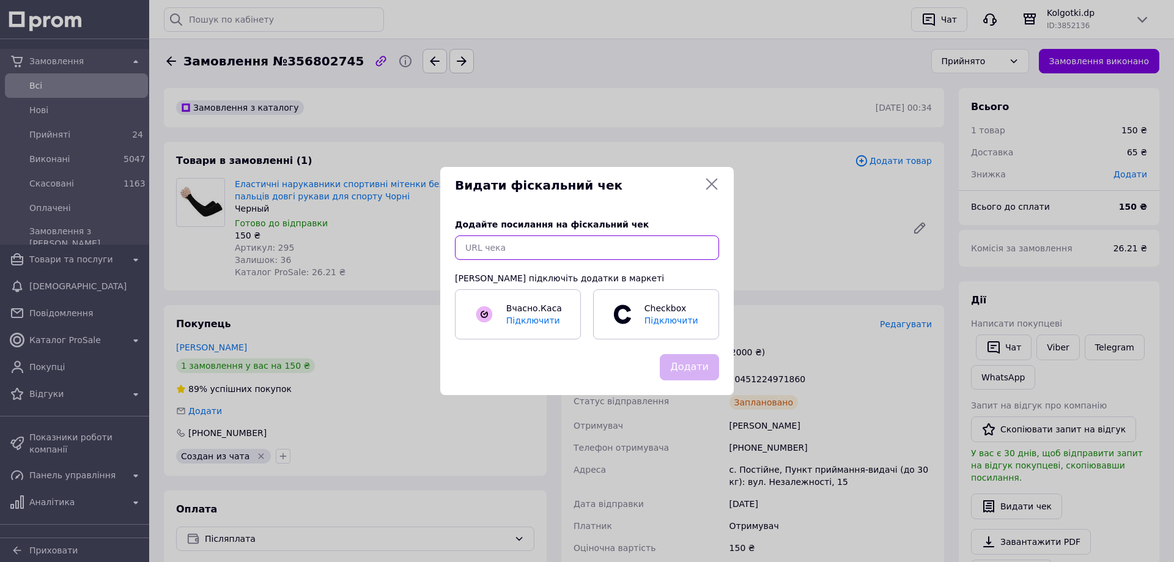
click at [615, 246] on input "text" at bounding box center [587, 247] width 264 height 24
paste input "[URL][DOMAIN_NAME]"
type input "[URL][DOMAIN_NAME]"
click at [686, 371] on button "Додати" at bounding box center [689, 367] width 59 height 26
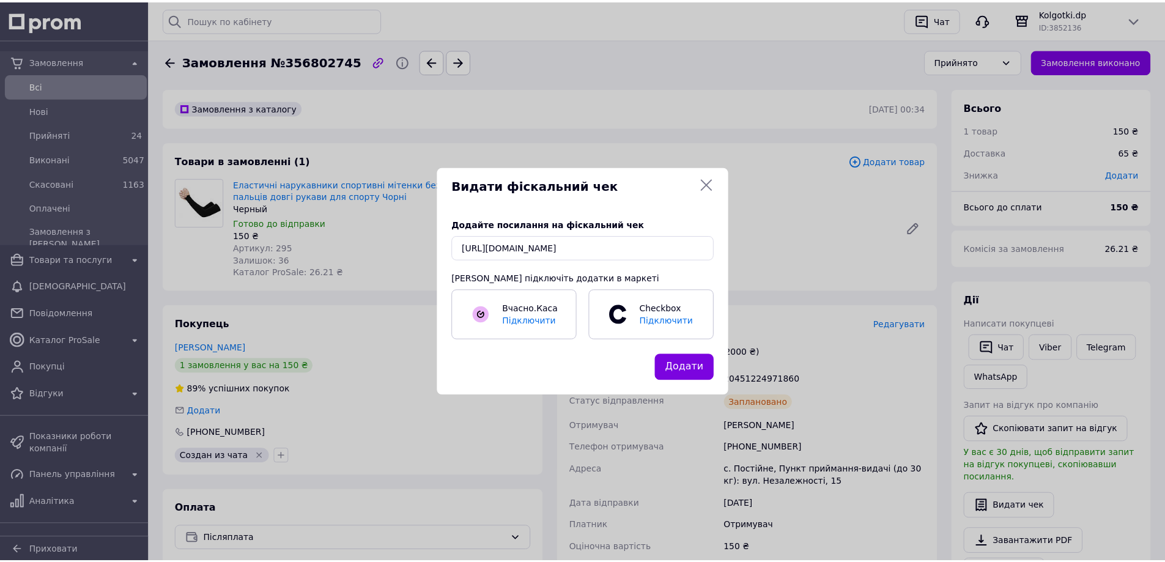
scroll to position [0, 0]
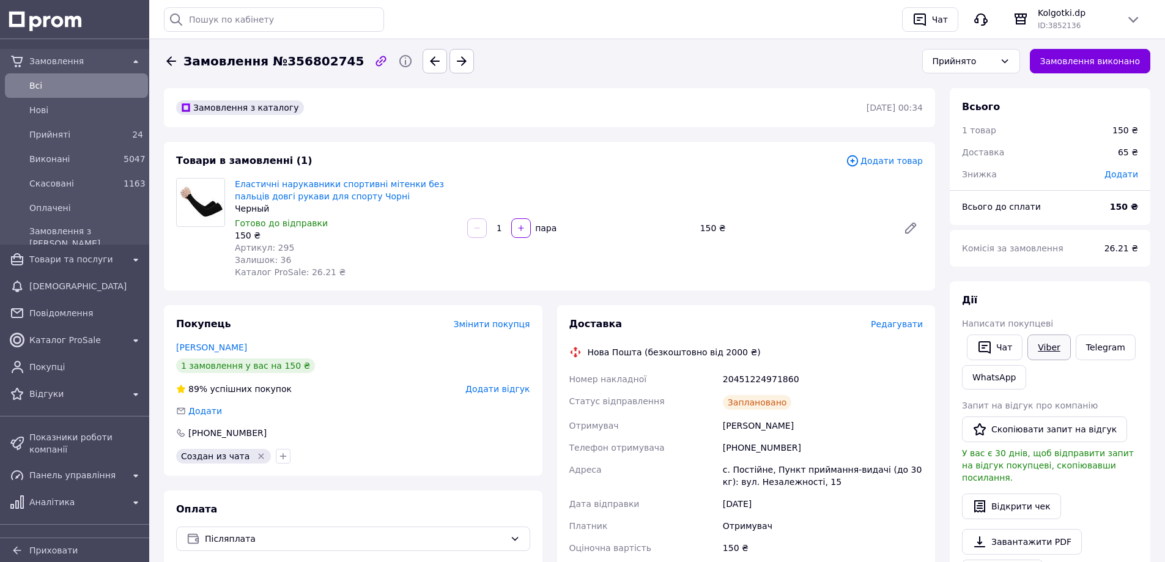
click at [1044, 347] on link "Viber" at bounding box center [1048, 347] width 43 height 26
click at [997, 348] on button "Чат" at bounding box center [995, 347] width 56 height 26
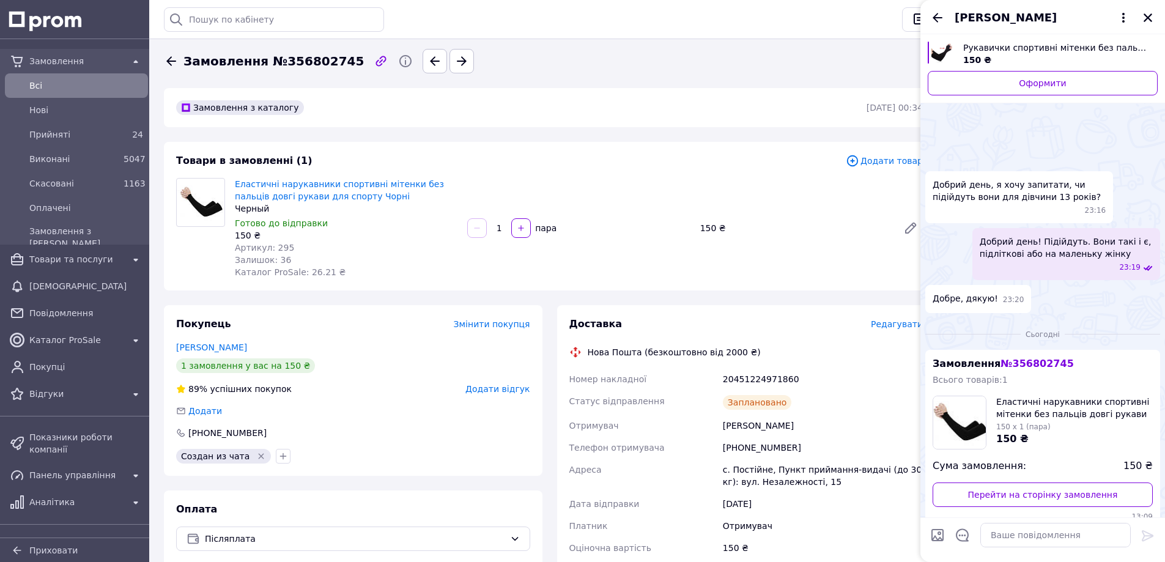
scroll to position [86, 0]
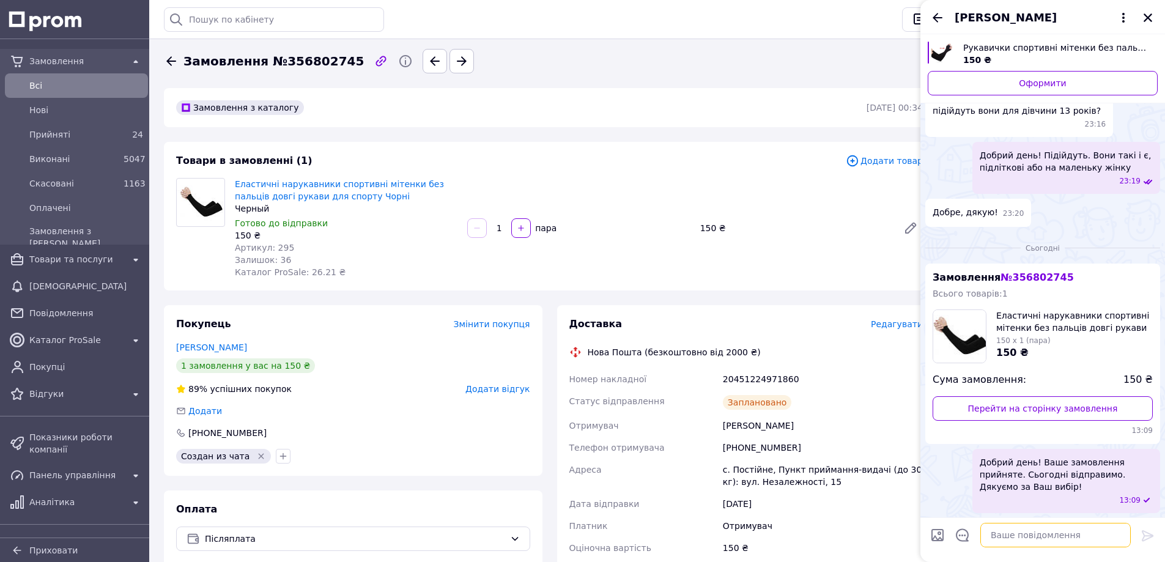
click at [1005, 529] on textarea at bounding box center [1055, 535] width 150 height 24
paste textarea "Вітаю! Ваше замовлення сьогодні відправлено. Електронний чек додано в особистий…"
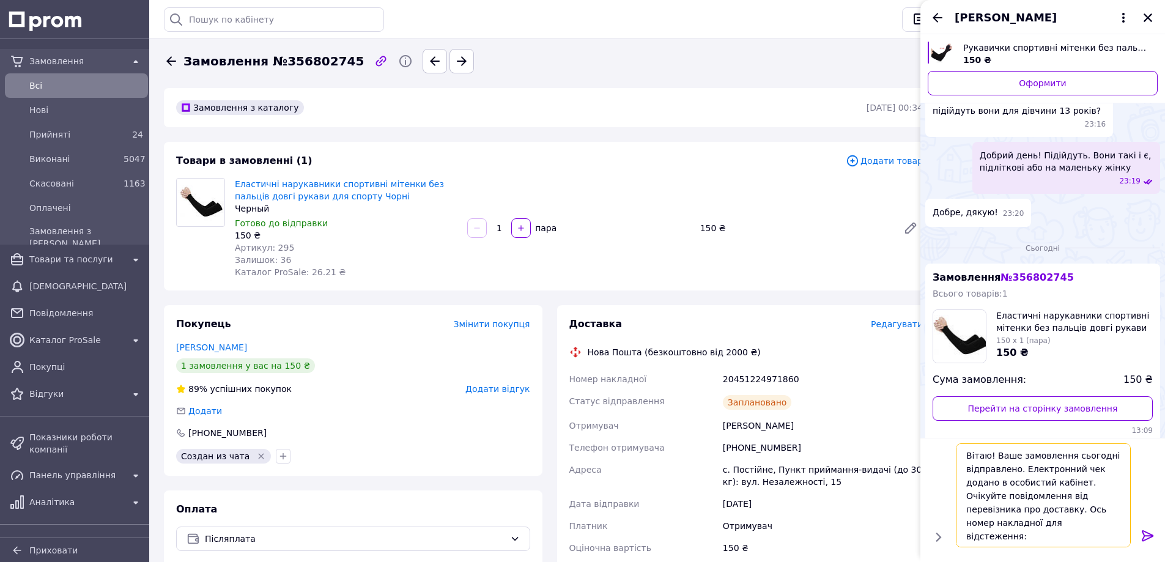
type textarea "Вітаю! Ваше замовлення сьогодні відправлено. Електронний чек додано в особистий…"
click at [1147, 535] on icon at bounding box center [1147, 535] width 12 height 11
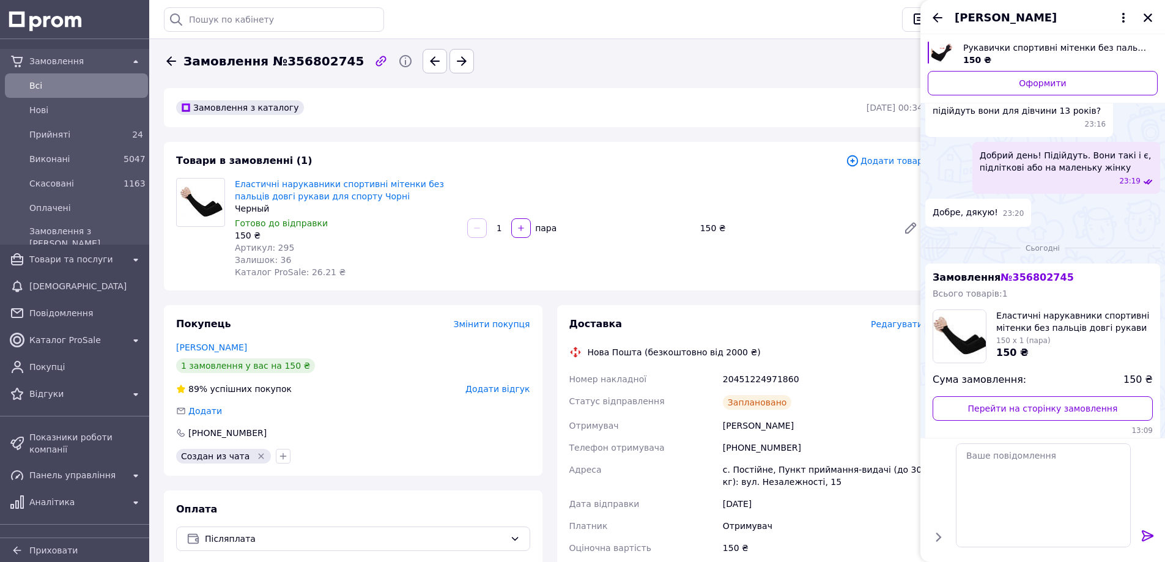
scroll to position [149, 0]
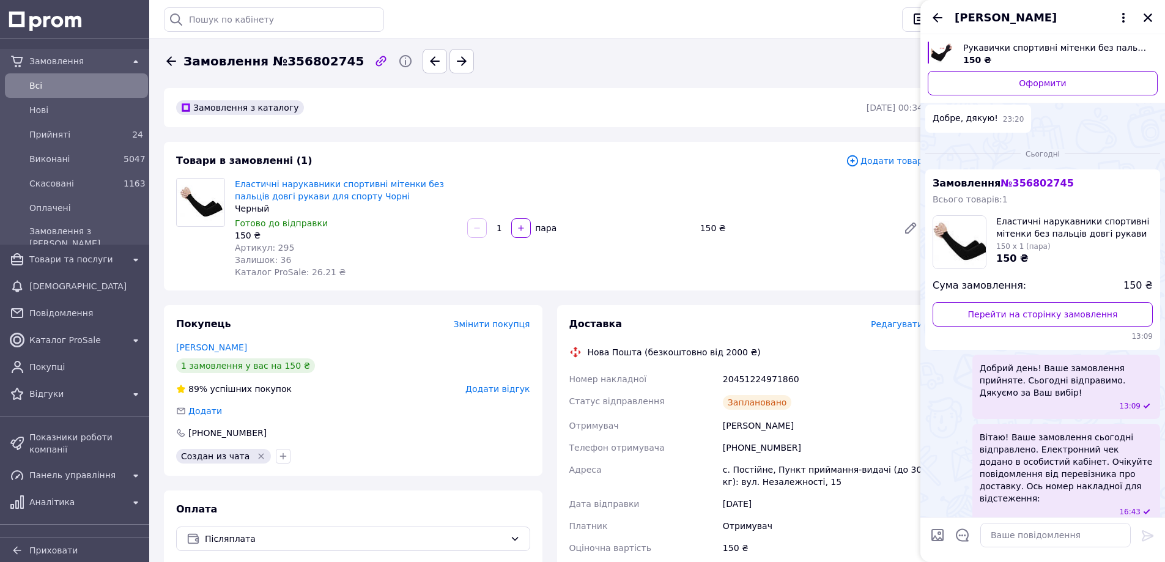
click at [781, 378] on div "20451224971860" at bounding box center [822, 379] width 205 height 22
copy div "20451224971860"
click at [1021, 539] on textarea at bounding box center [1055, 535] width 150 height 24
paste textarea "20451224971860"
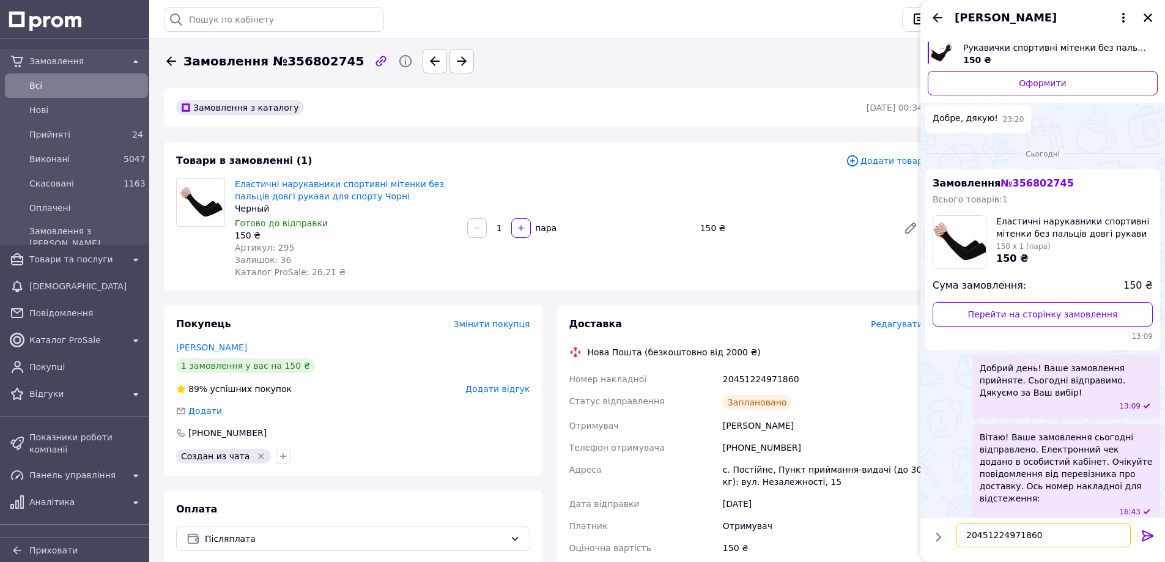
type textarea "20451224971860"
drag, startPoint x: 1153, startPoint y: 536, endPoint x: 1144, endPoint y: 532, distance: 9.6
click at [1154, 536] on icon at bounding box center [1147, 535] width 15 height 15
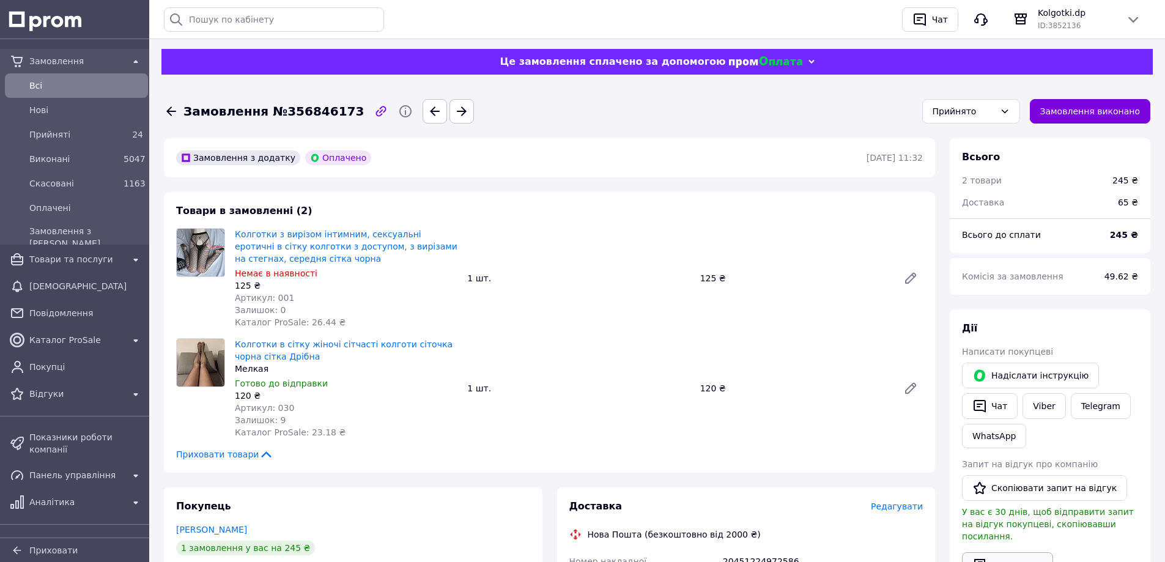
click at [1006, 555] on button "Видати чек" at bounding box center [1007, 565] width 91 height 26
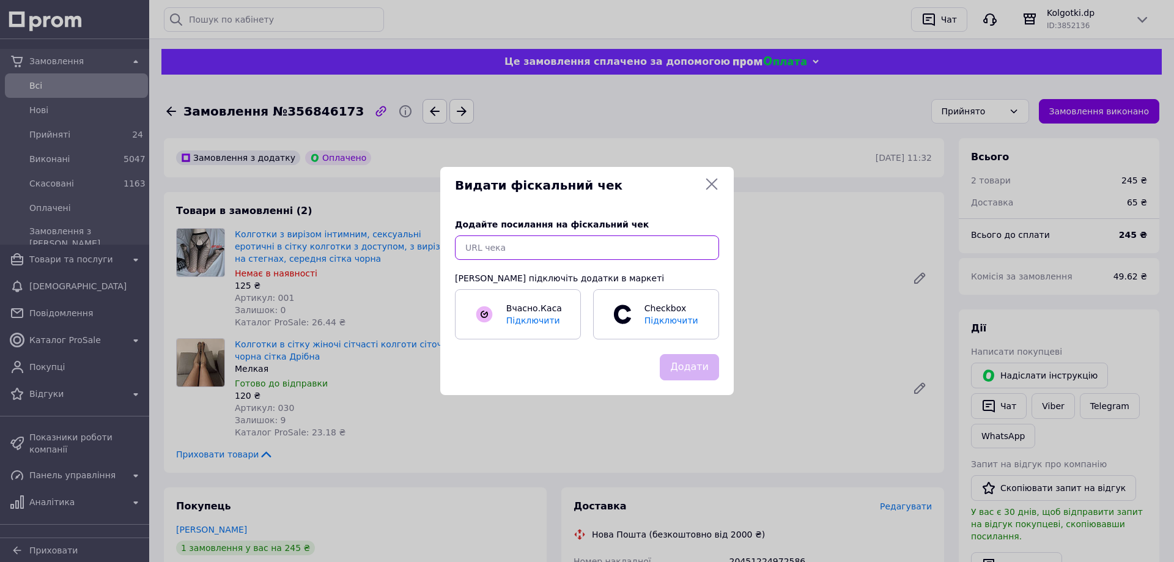
click at [647, 248] on input "text" at bounding box center [587, 247] width 264 height 24
paste input "[URL][DOMAIN_NAME]"
type input "[URL][DOMAIN_NAME]"
click at [685, 366] on button "Додати" at bounding box center [689, 367] width 59 height 26
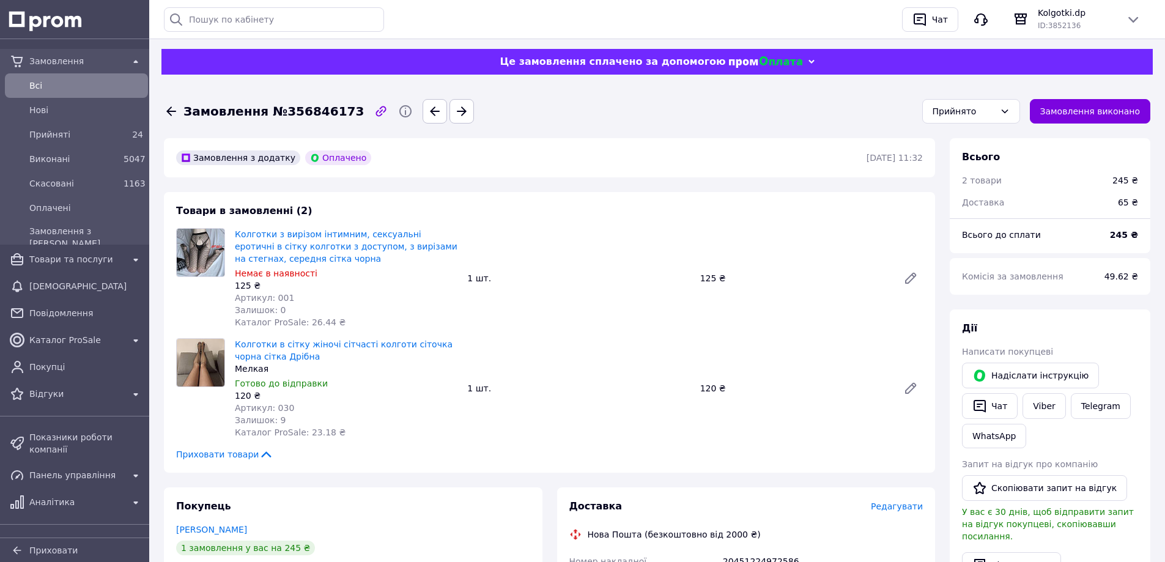
scroll to position [61, 0]
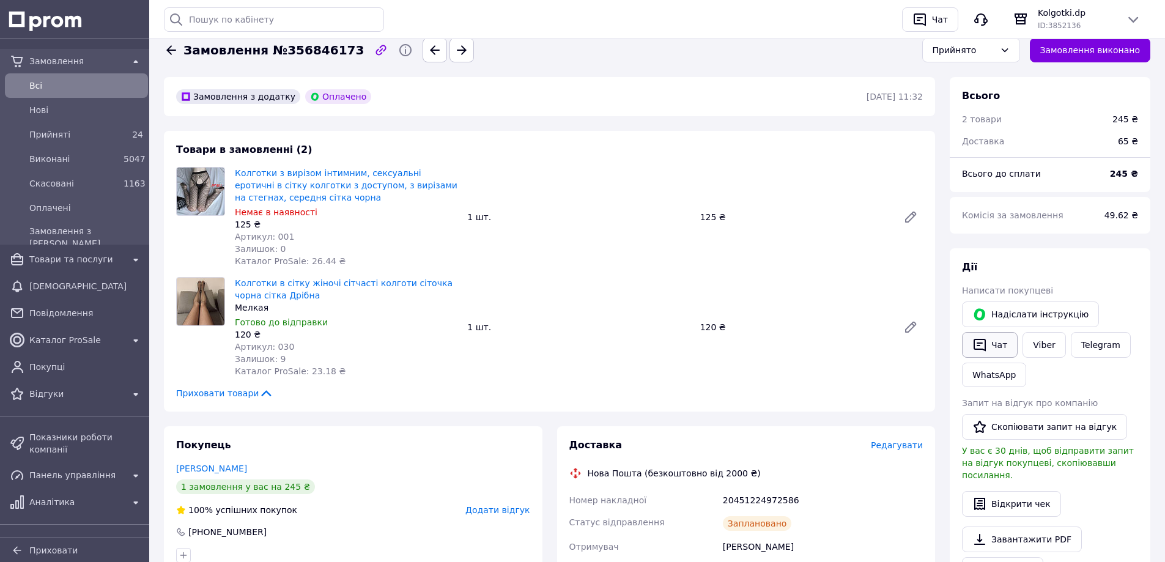
click at [985, 352] on icon "button" at bounding box center [979, 344] width 15 height 15
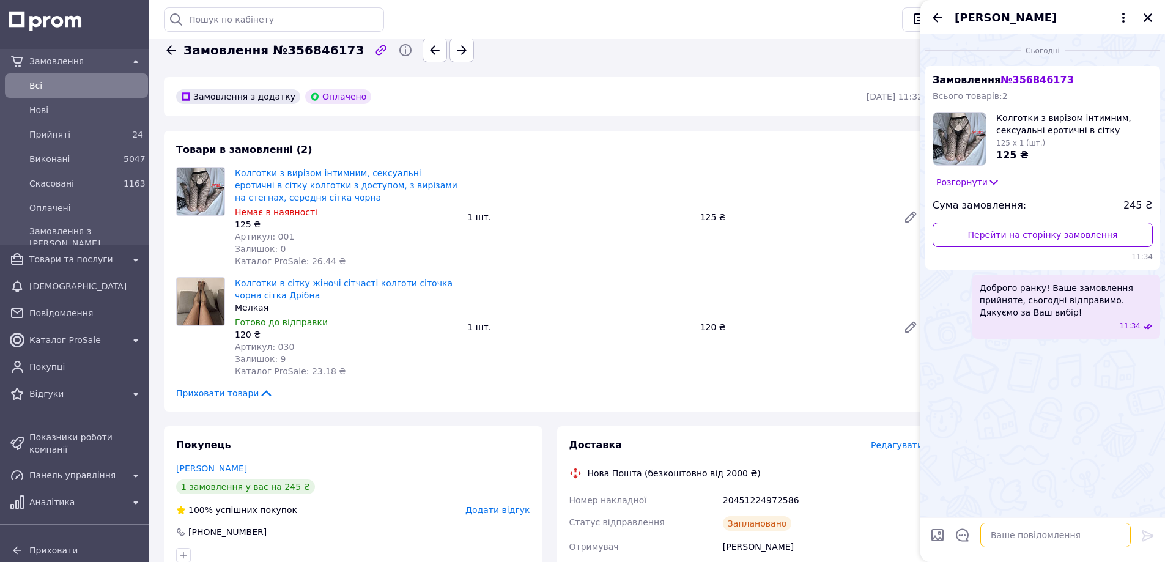
click at [1017, 534] on textarea at bounding box center [1055, 535] width 150 height 24
paste textarea "Вітаю! Ваше замовлення сьогодні відправлено. Електронний чек додано в особистий…"
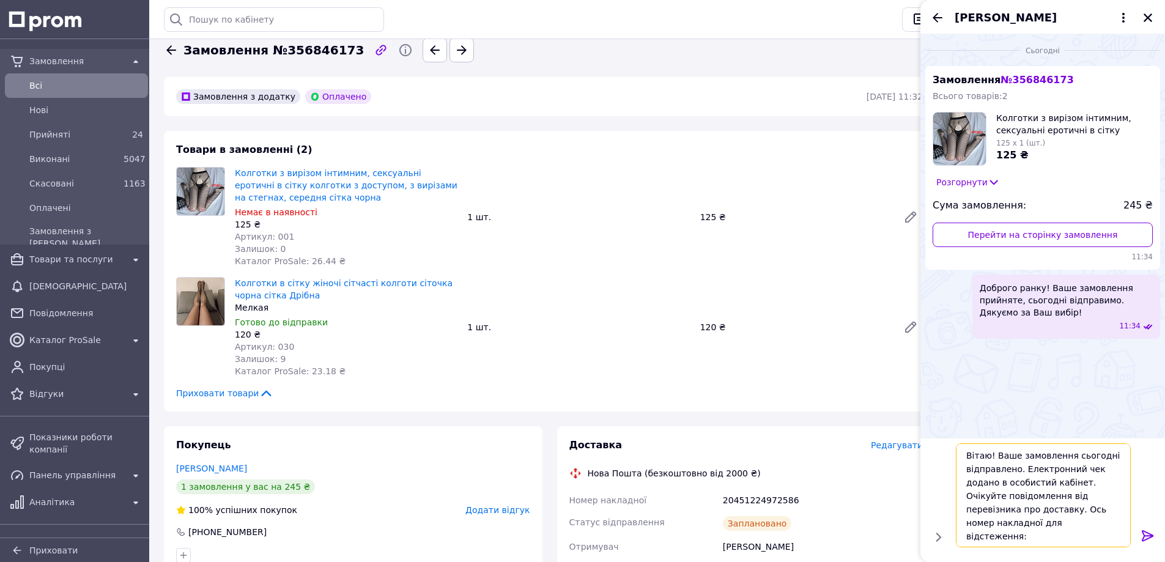
type textarea "Вітаю! Ваше замовлення сьогодні відправлено. Електронний чек додано в особистий…"
click at [1146, 536] on icon at bounding box center [1147, 535] width 15 height 15
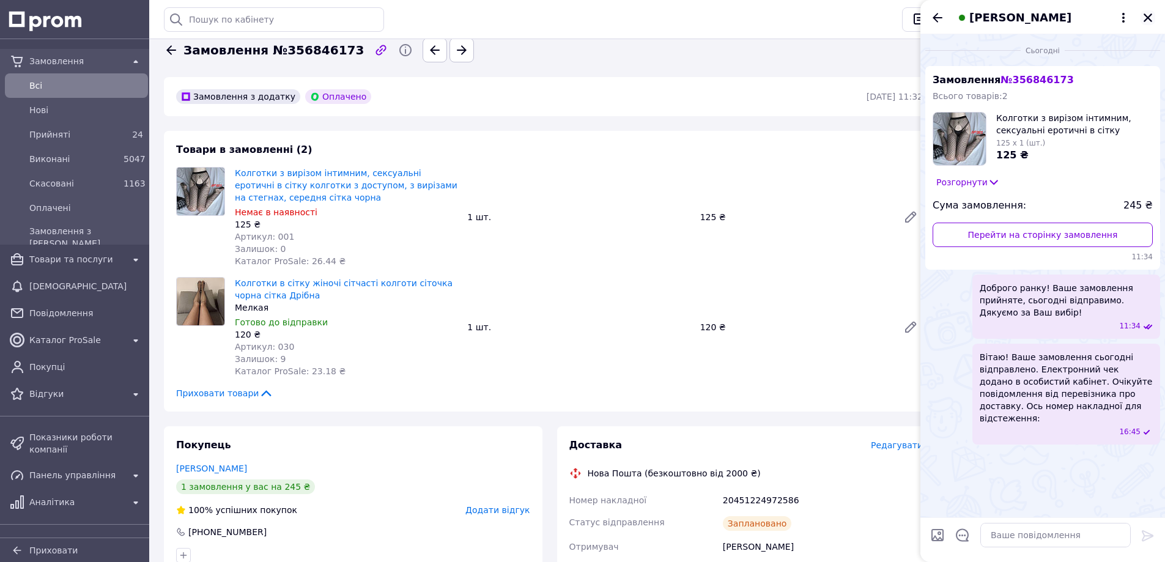
click at [1152, 13] on icon "Закрити" at bounding box center [1147, 17] width 11 height 11
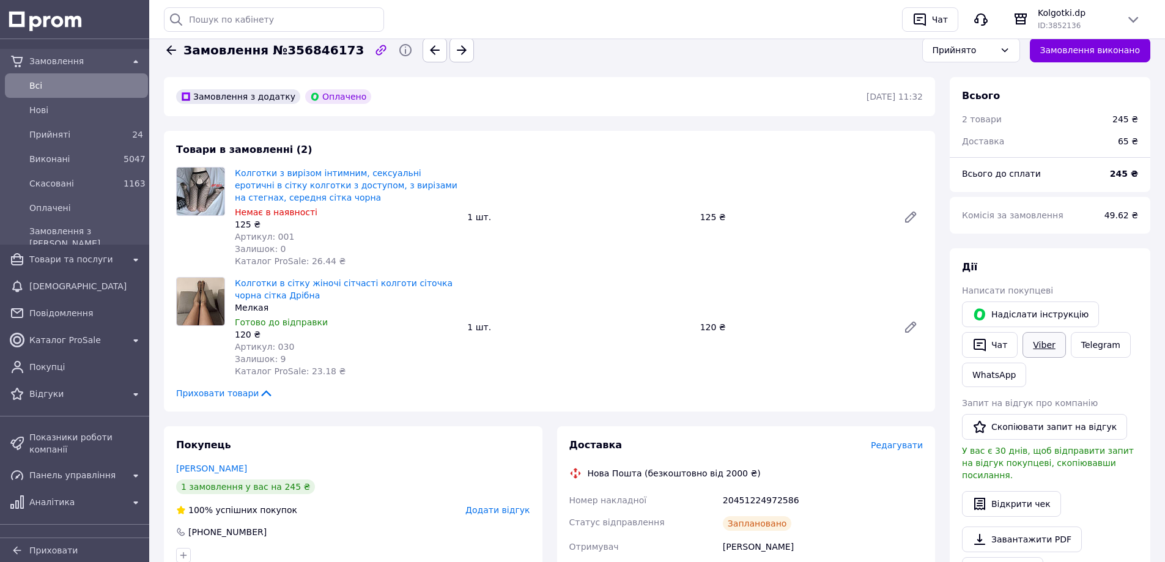
click at [1043, 343] on link "Viber" at bounding box center [1043, 345] width 43 height 26
click at [764, 502] on div "20451224972586" at bounding box center [822, 500] width 205 height 22
copy div "20451224972586"
click at [974, 344] on icon "button" at bounding box center [979, 345] width 12 height 13
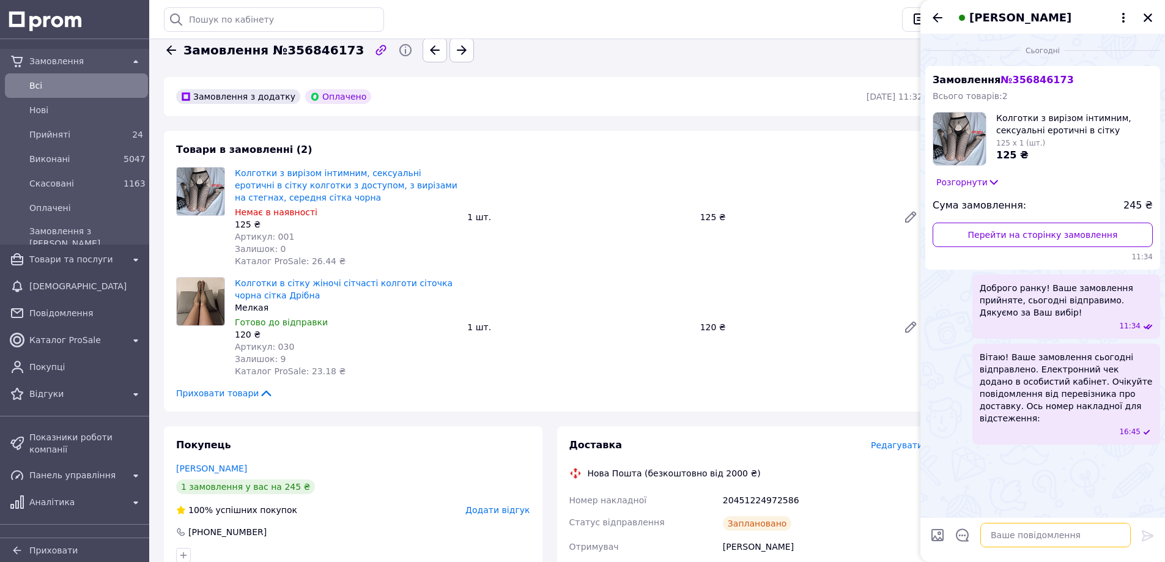
click at [1011, 532] on textarea at bounding box center [1055, 535] width 150 height 24
paste textarea "20451224972586"
type textarea "20451224972586"
click at [1148, 535] on icon at bounding box center [1147, 535] width 12 height 11
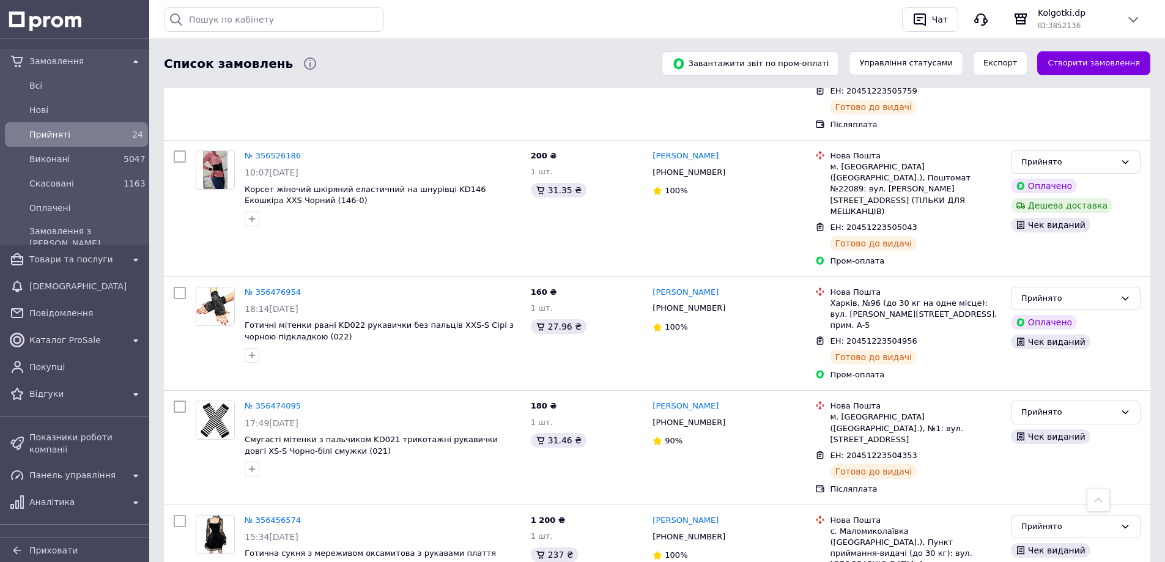
scroll to position [2433, 0]
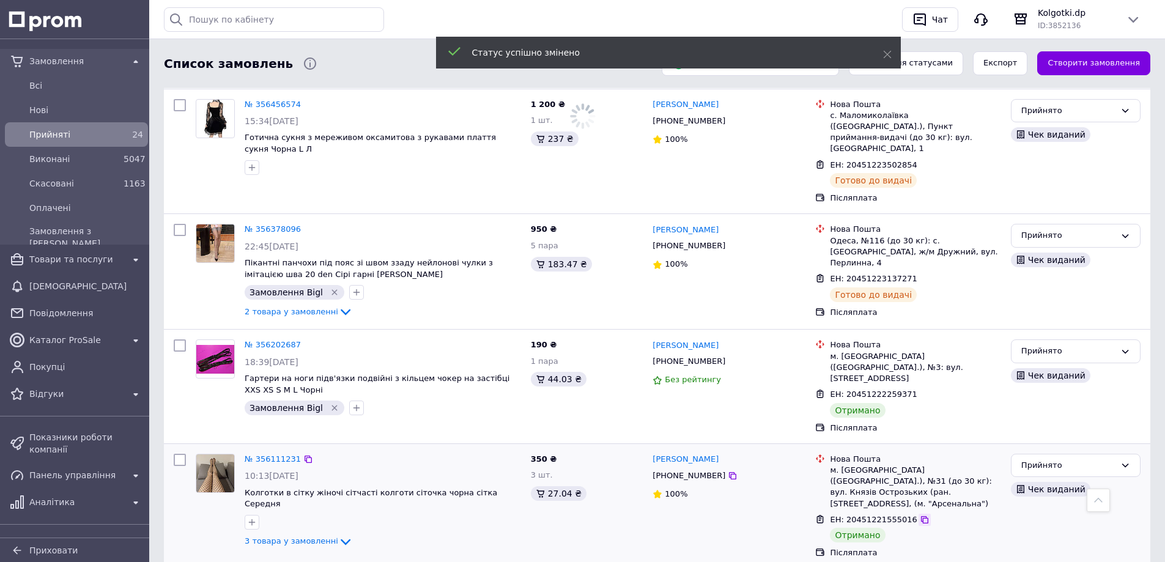
click at [919, 515] on icon at bounding box center [924, 520] width 10 height 10
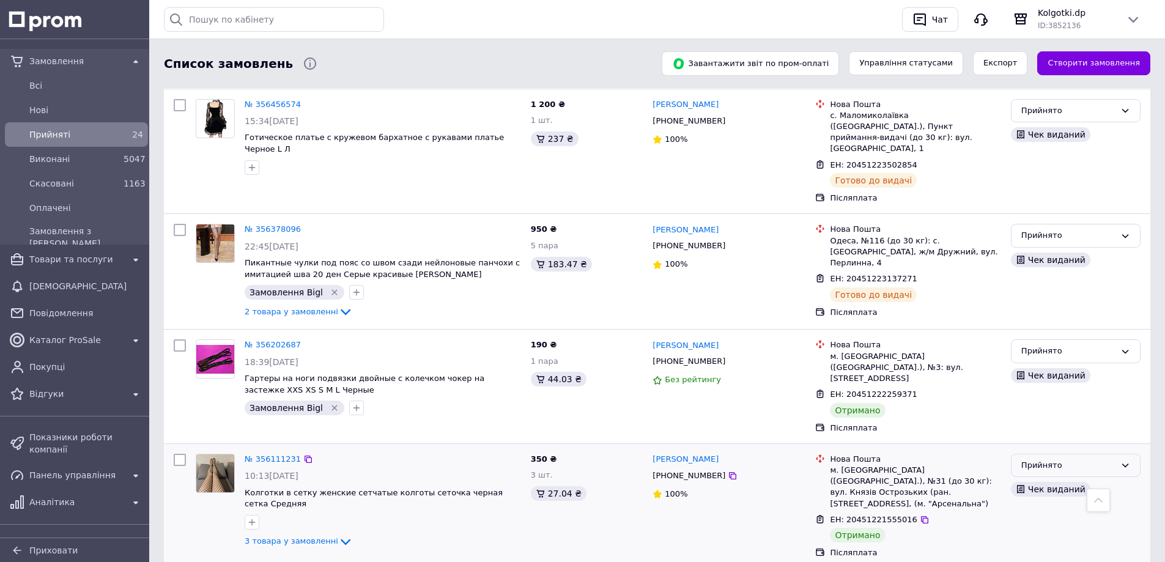
click at [1126, 460] on icon at bounding box center [1125, 465] width 10 height 10
click at [1053, 479] on li "Виконано" at bounding box center [1075, 490] width 128 height 23
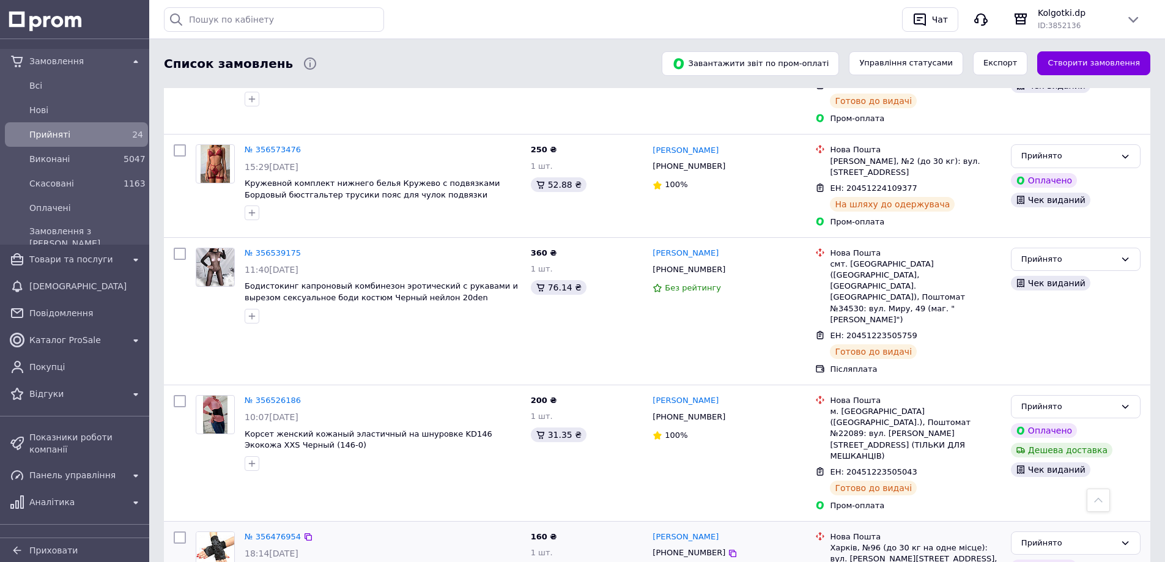
scroll to position [2262, 0]
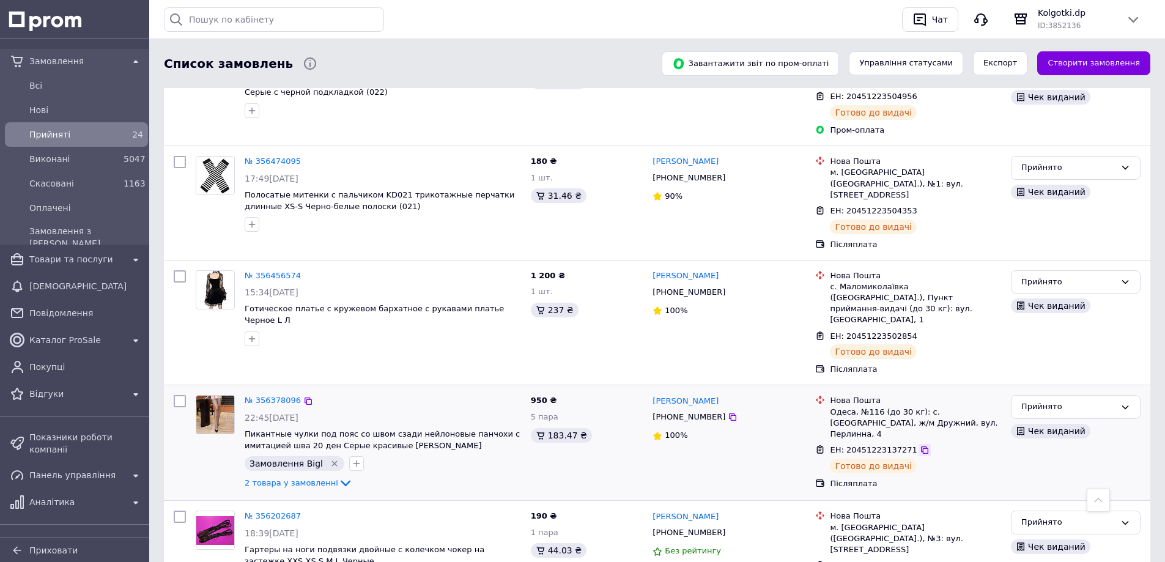
click at [919, 445] on icon at bounding box center [924, 450] width 10 height 10
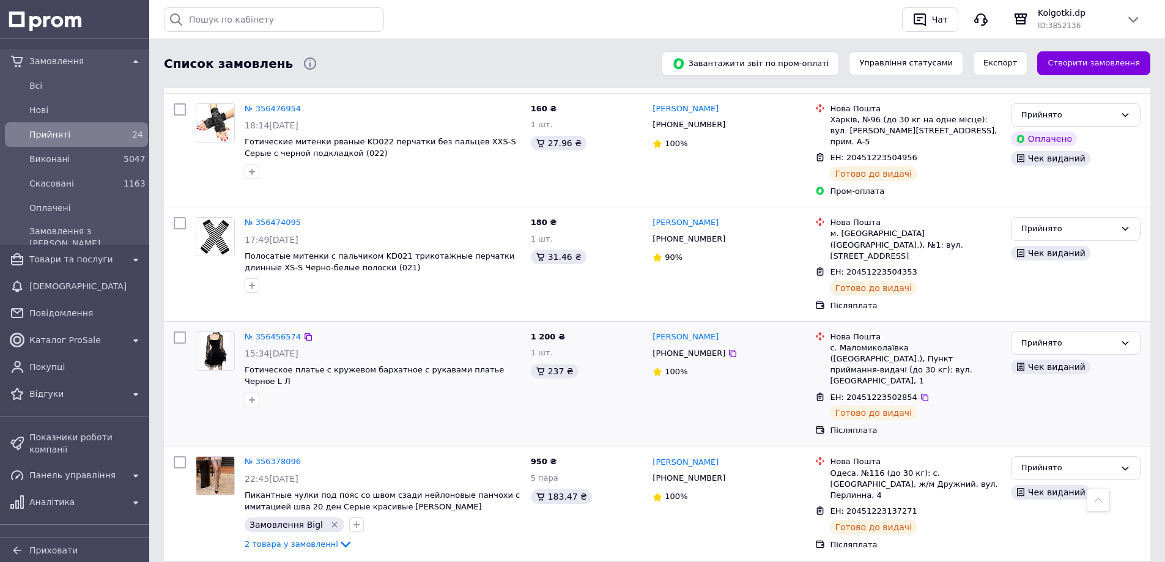
scroll to position [2319, 0]
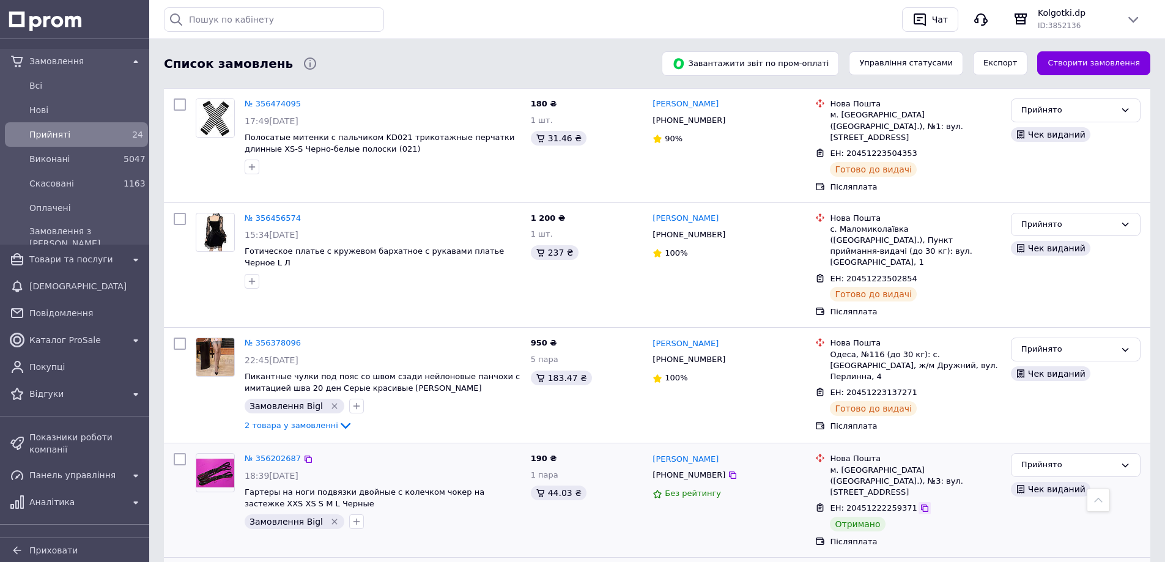
click at [921, 504] on icon at bounding box center [924, 507] width 7 height 7
click at [1127, 460] on icon at bounding box center [1125, 465] width 10 height 10
click at [1070, 479] on li "Виконано" at bounding box center [1075, 490] width 128 height 23
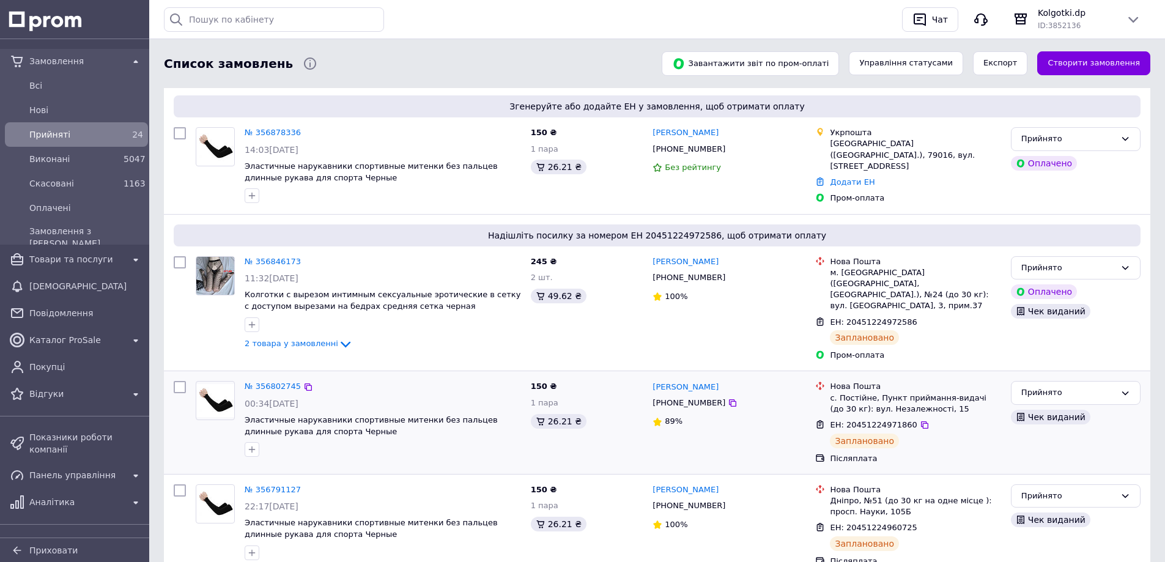
scroll to position [65, 0]
